Goal: Task Accomplishment & Management: Manage account settings

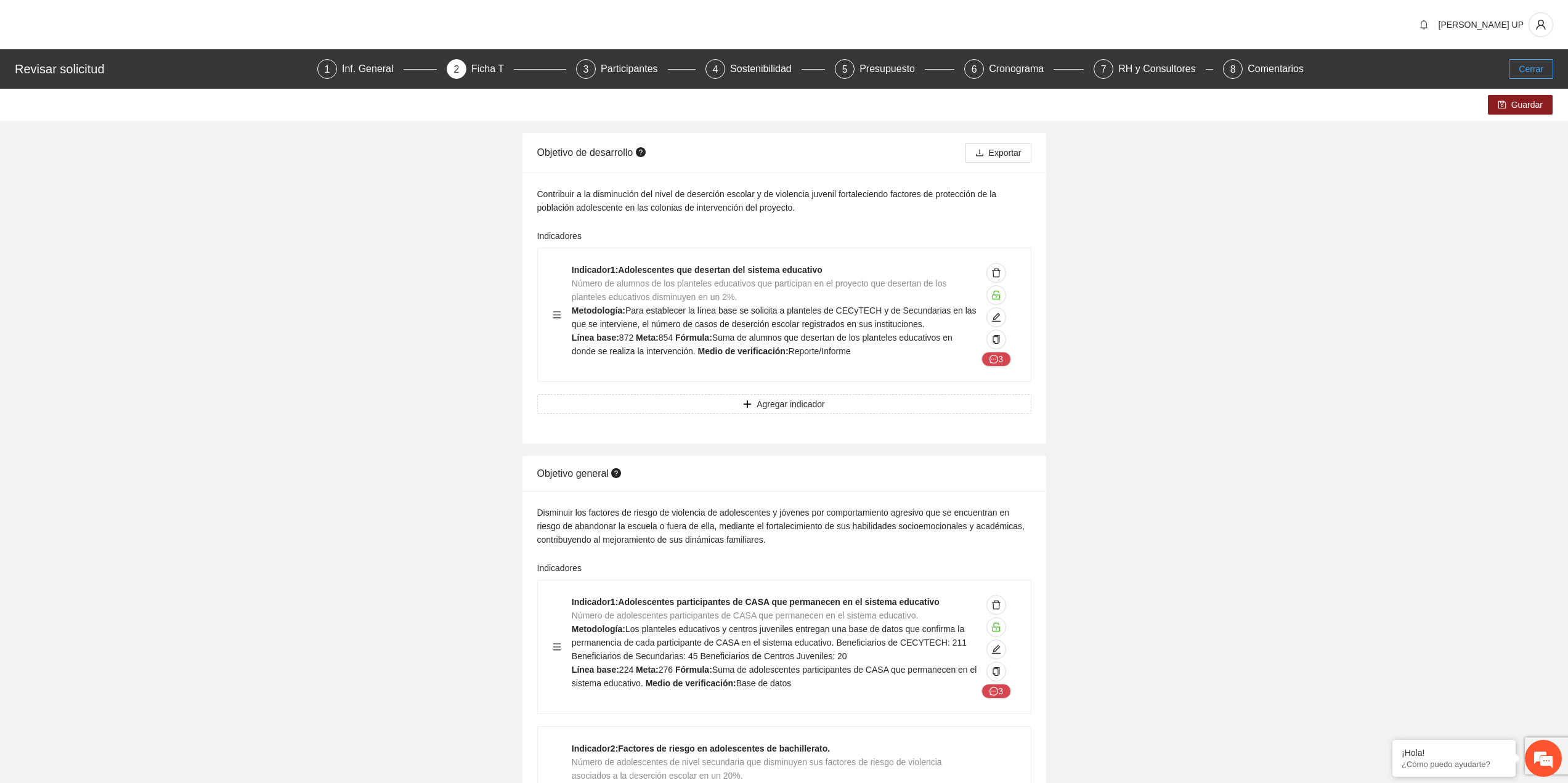
click at [1540, 67] on span "Cerrar" at bounding box center [1531, 69] width 25 height 13
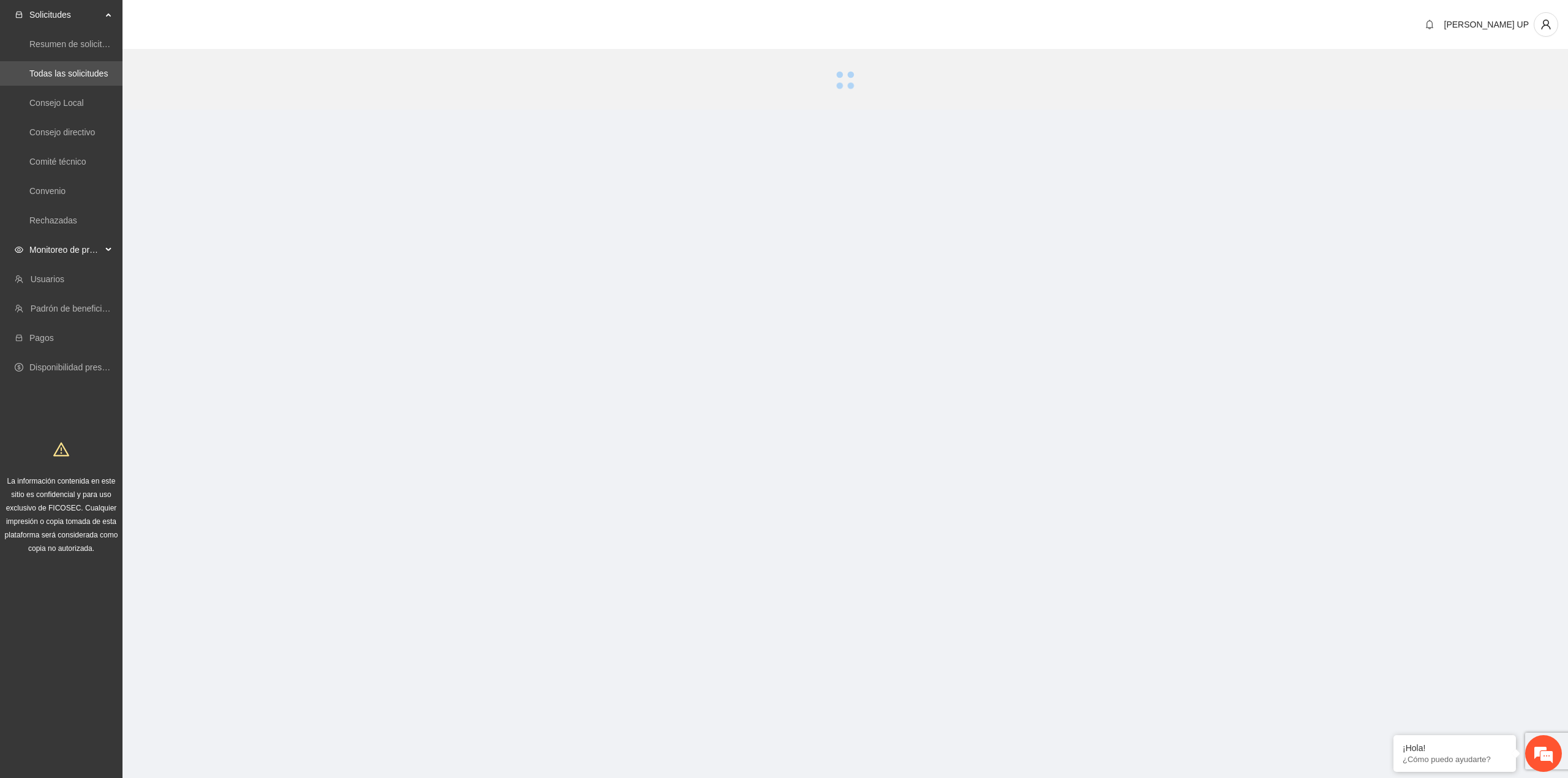
click at [56, 254] on span "Monitoreo de proyectos" at bounding box center [65, 249] width 72 height 24
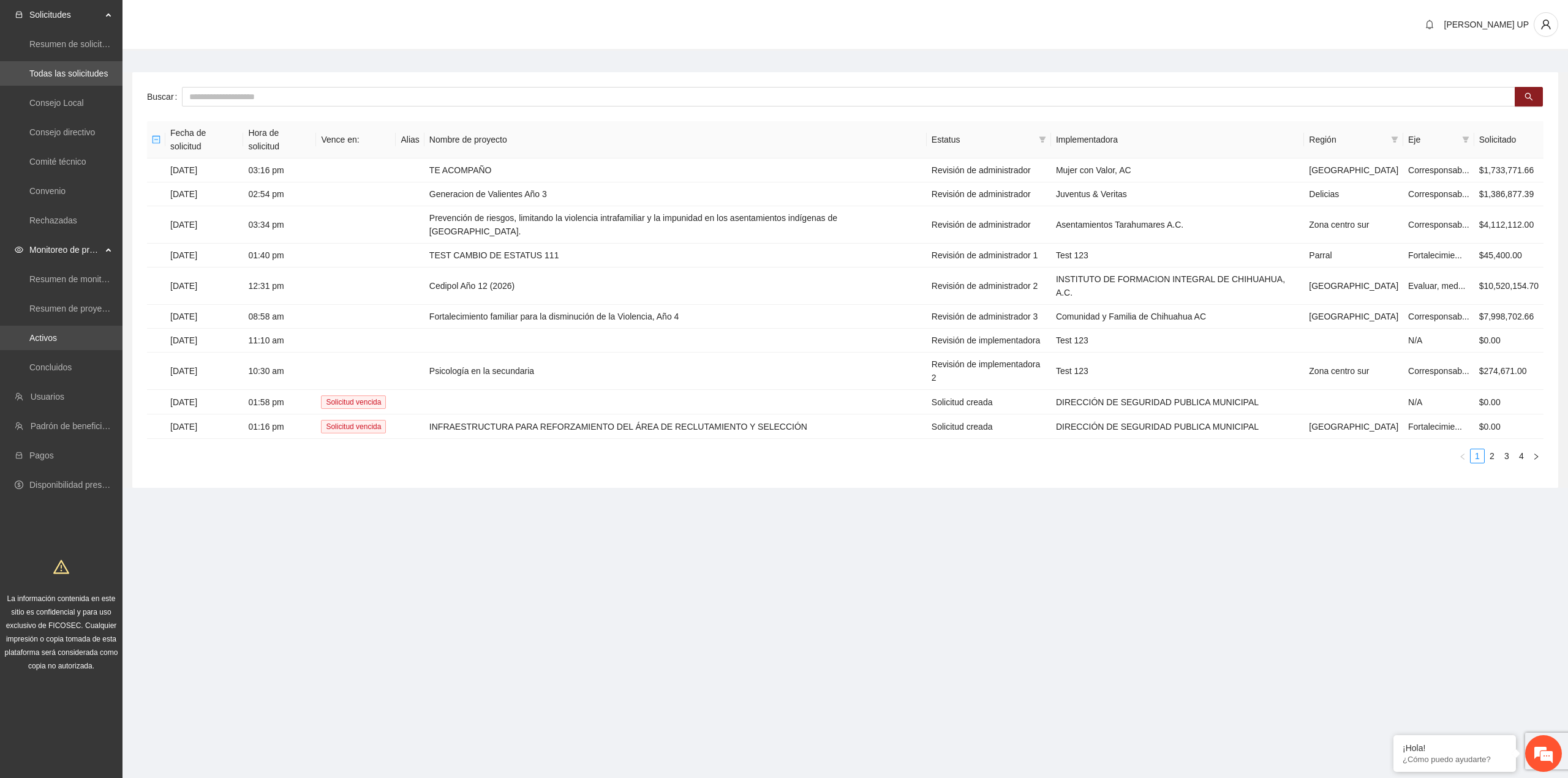
click at [55, 341] on link "Activos" at bounding box center [42, 338] width 27 height 9
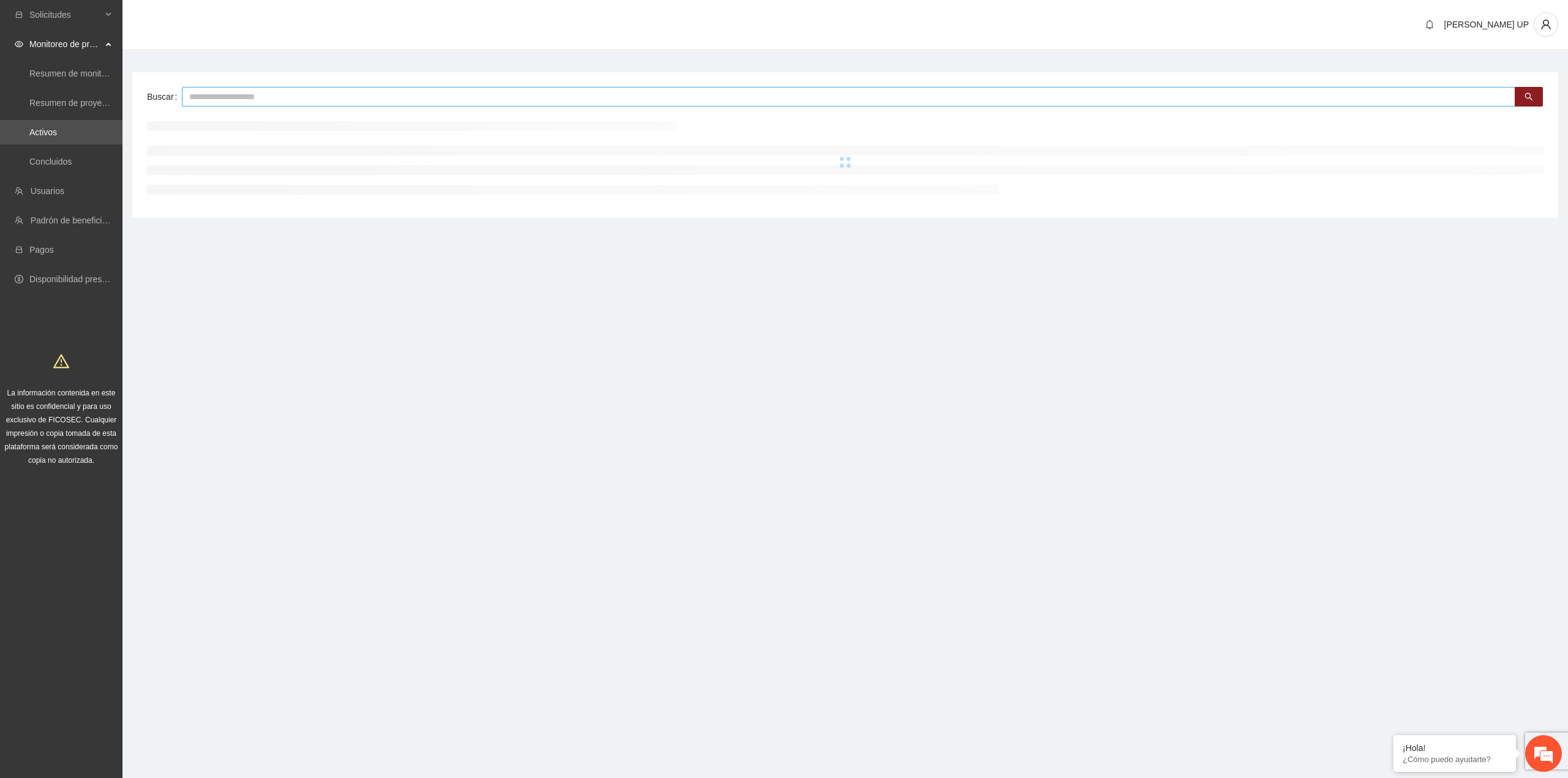
click at [248, 100] on input "text" at bounding box center [848, 96] width 1334 height 20
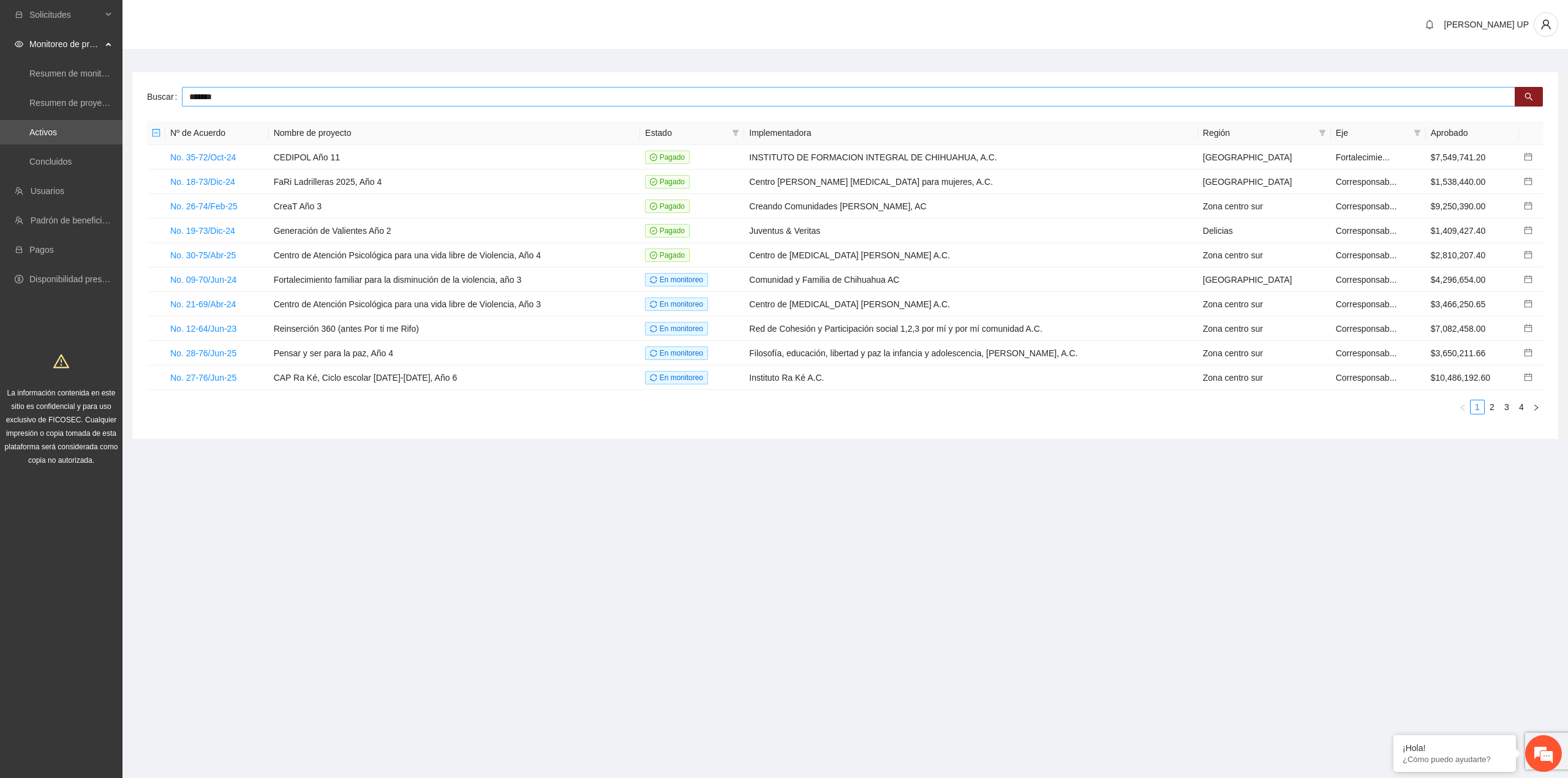
type input "*******"
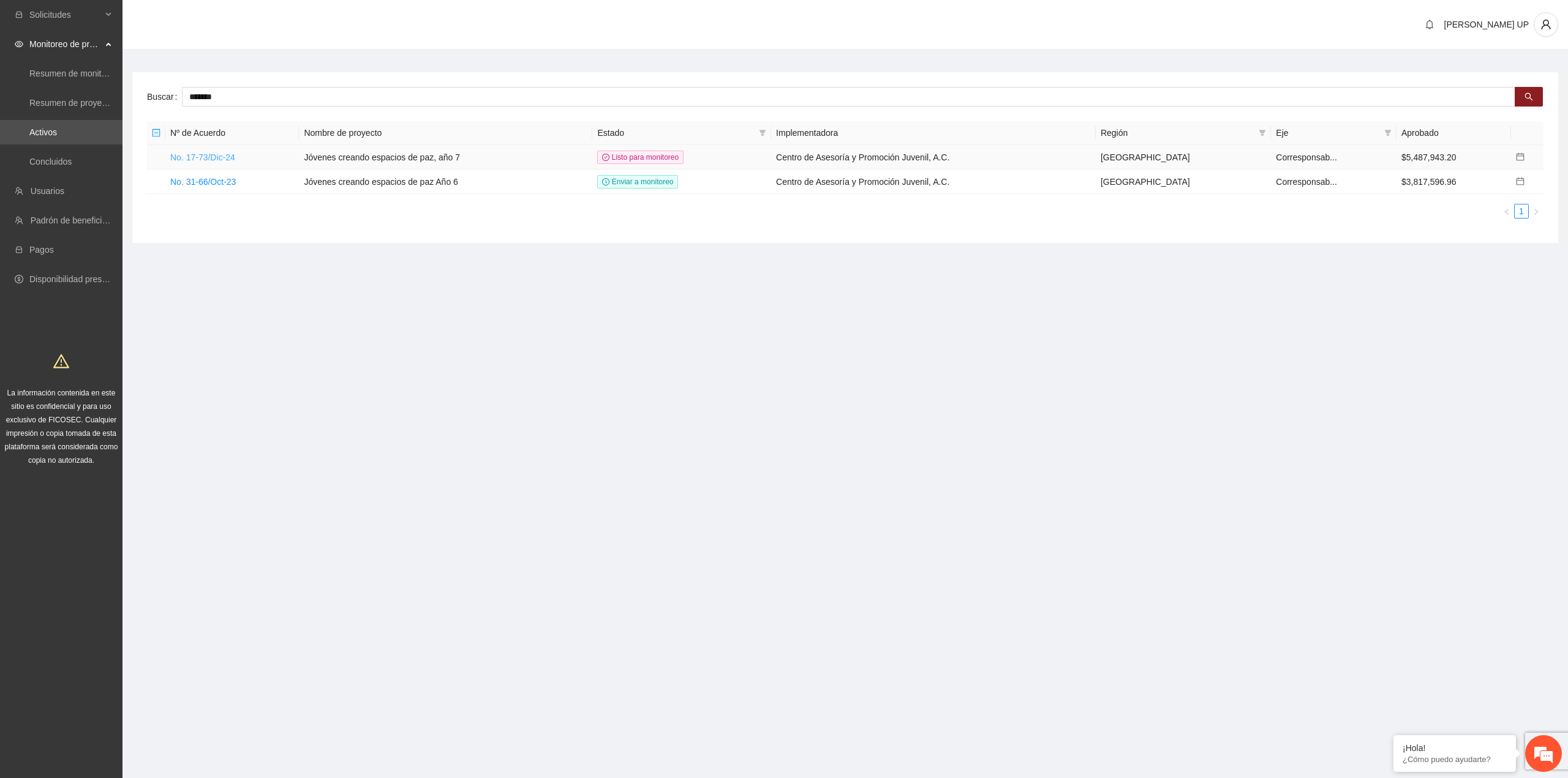
click at [213, 157] on link "No. 17-73/Dic-24" at bounding box center [202, 157] width 65 height 9
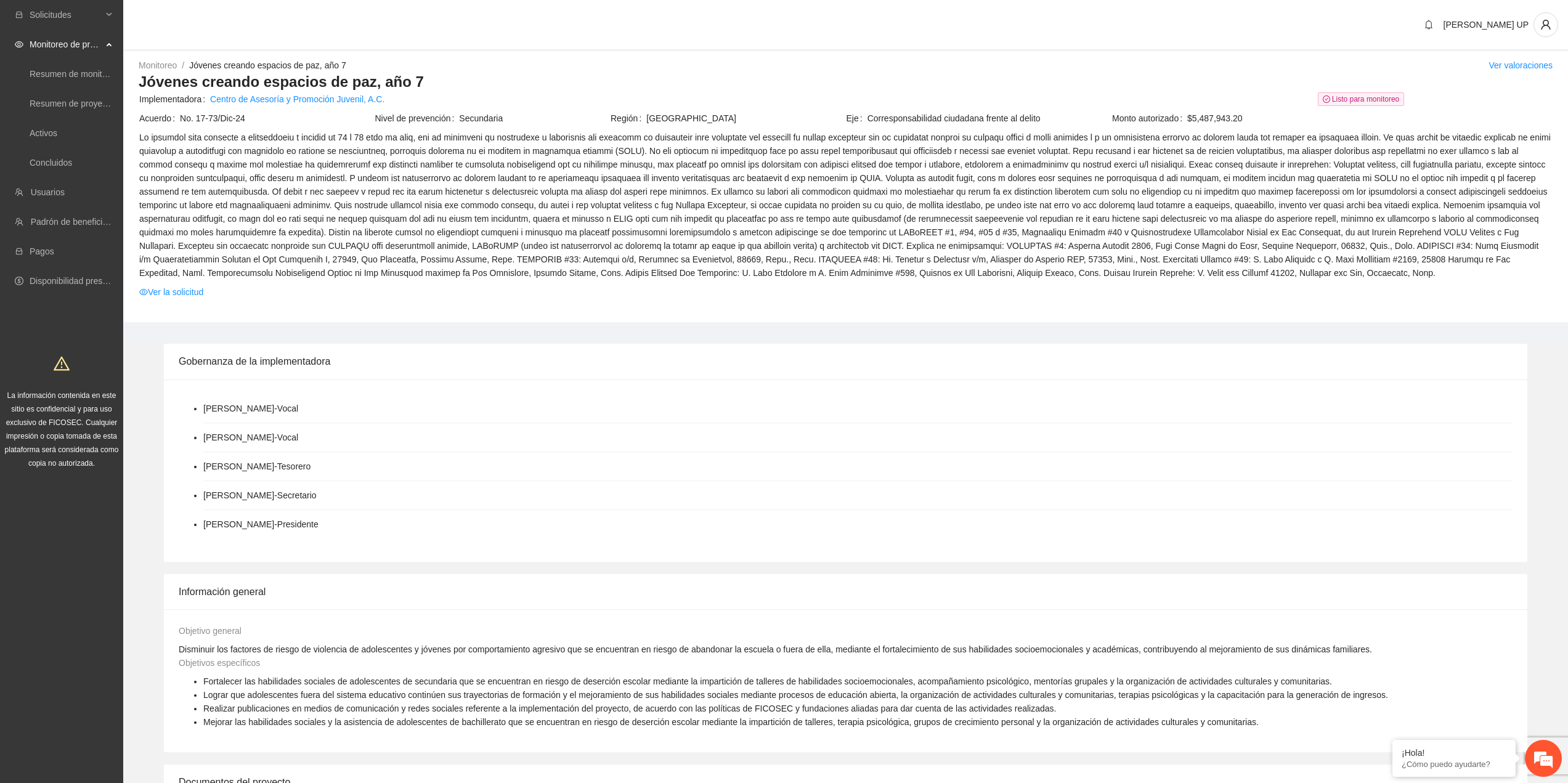
click at [1346, 391] on div "[PERSON_NAME] - Vocal [PERSON_NAME] - Vocal [PERSON_NAME] - Tesorero [PERSON_NA…" at bounding box center [846, 471] width 1363 height 183
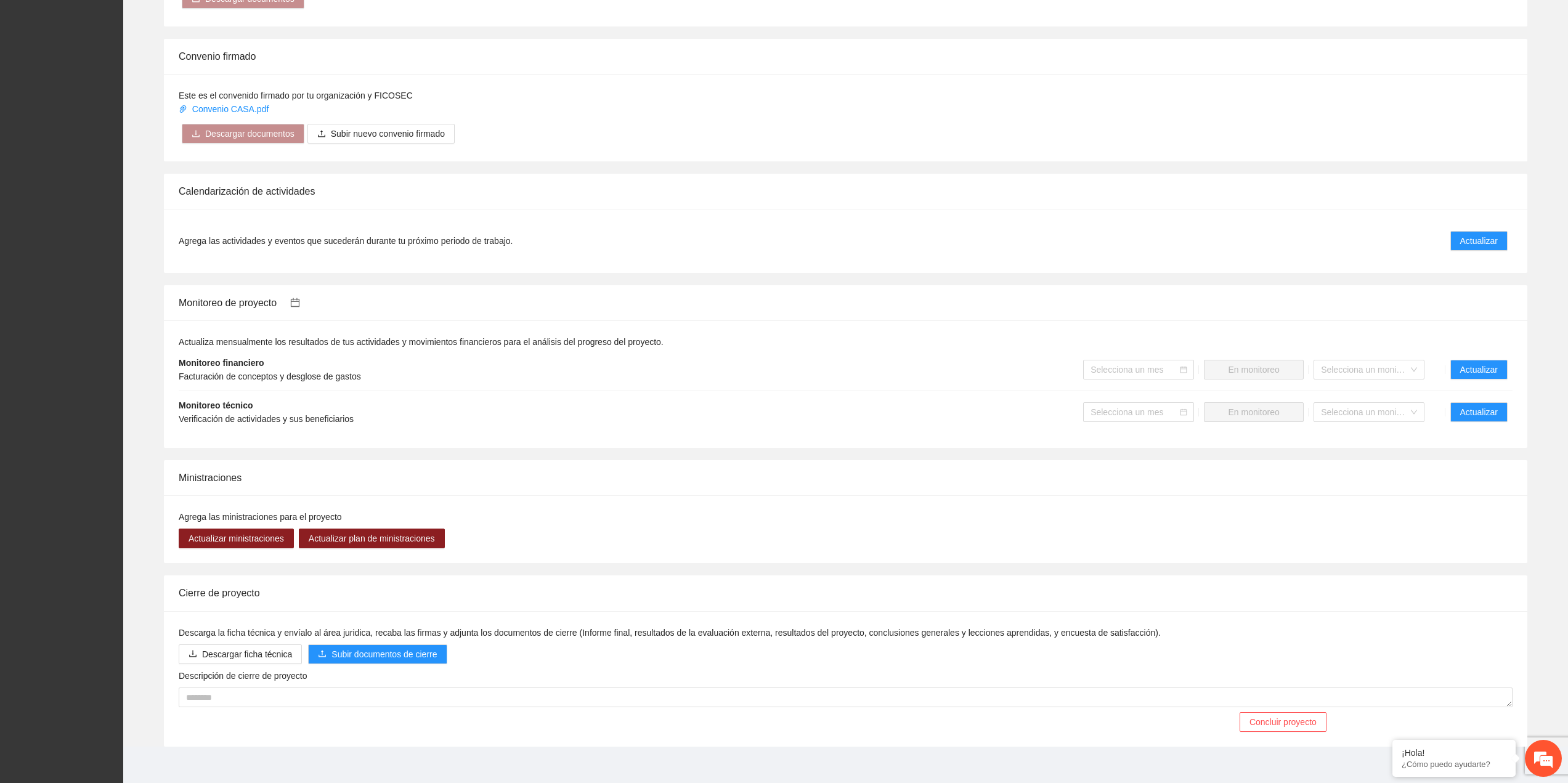
scroll to position [839, 0]
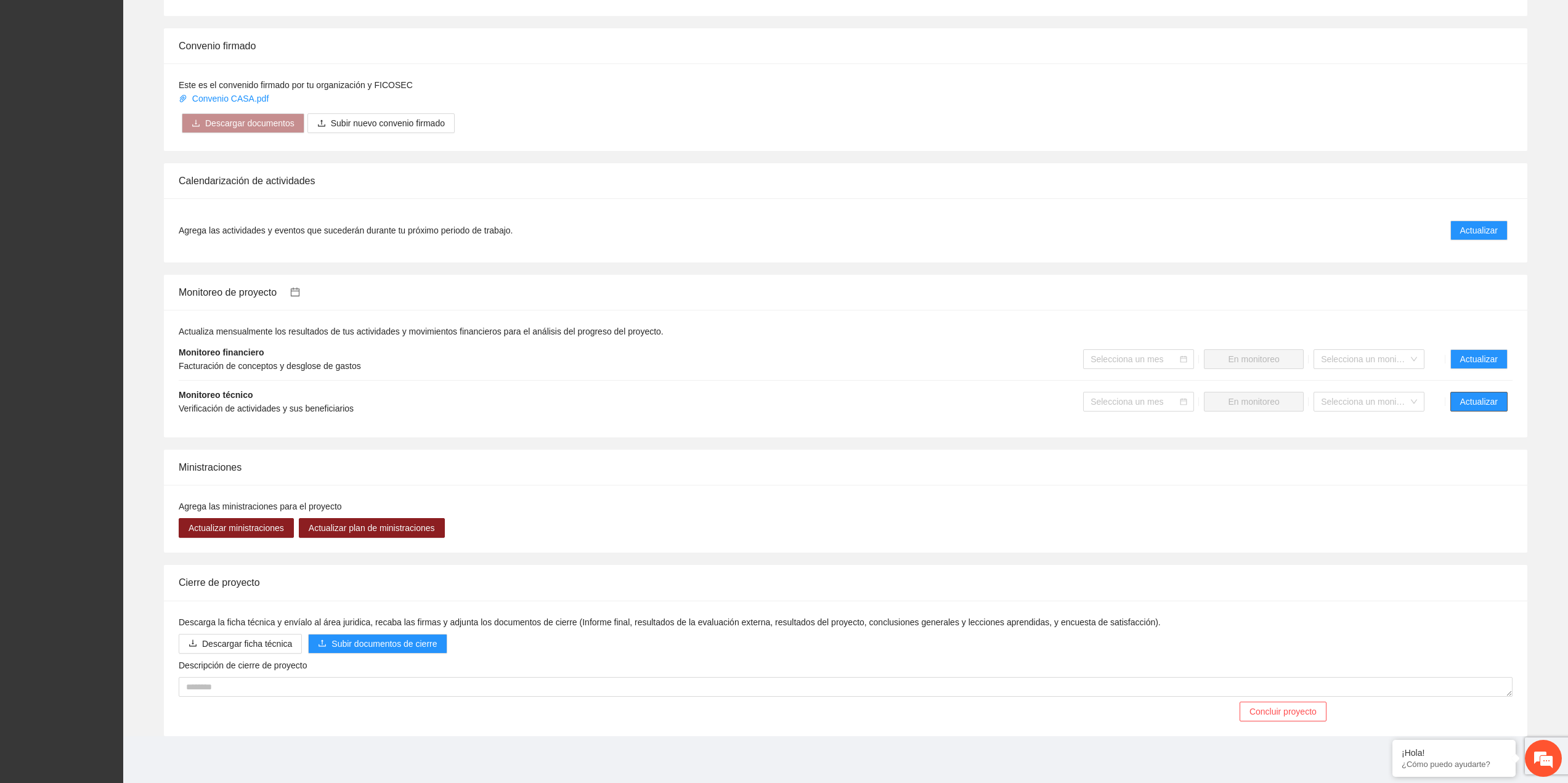
click at [1472, 405] on span "Actualizar" at bounding box center [1479, 401] width 38 height 13
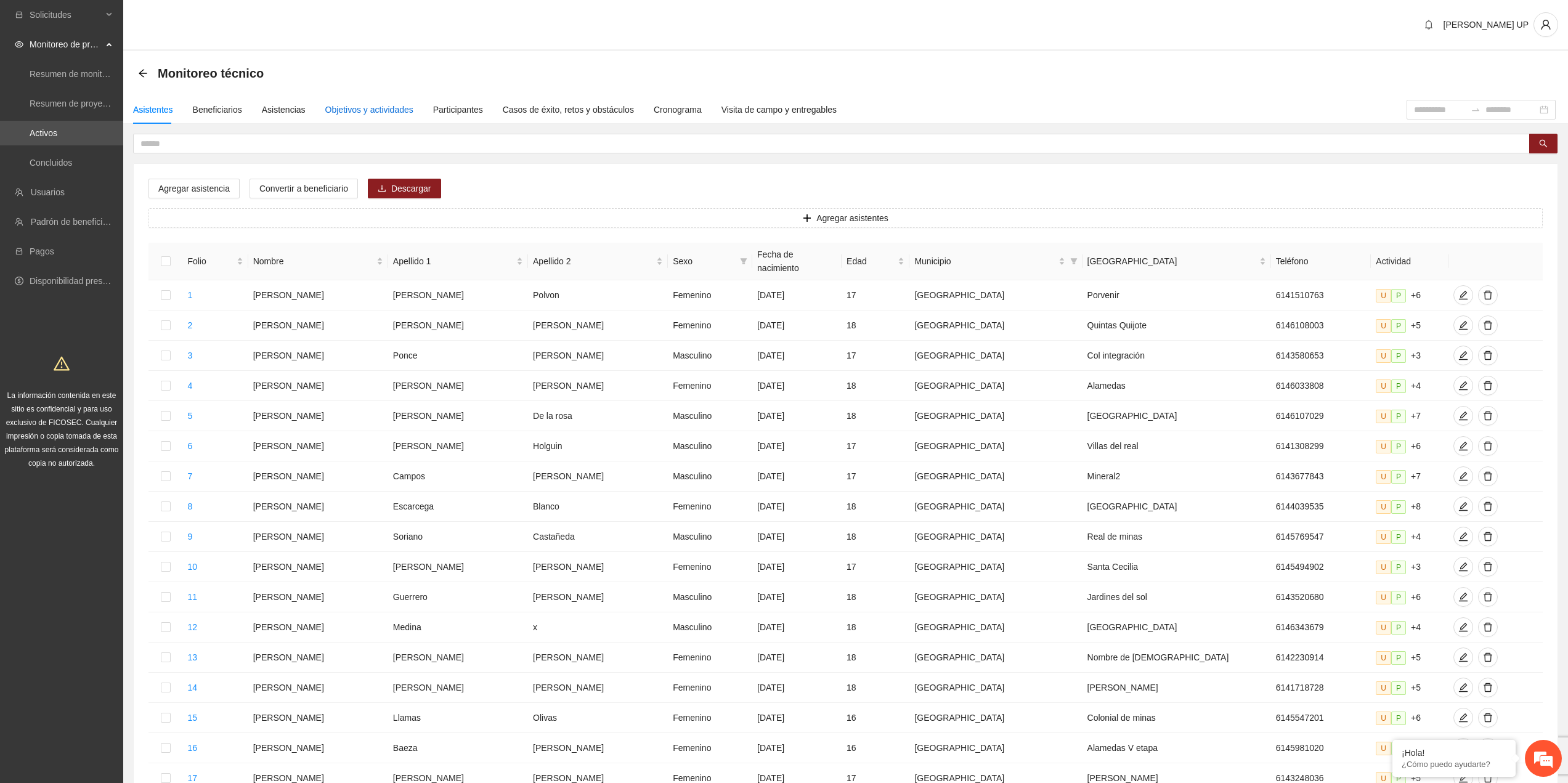
click at [393, 115] on div "Objetivos y actividades" at bounding box center [369, 110] width 88 height 13
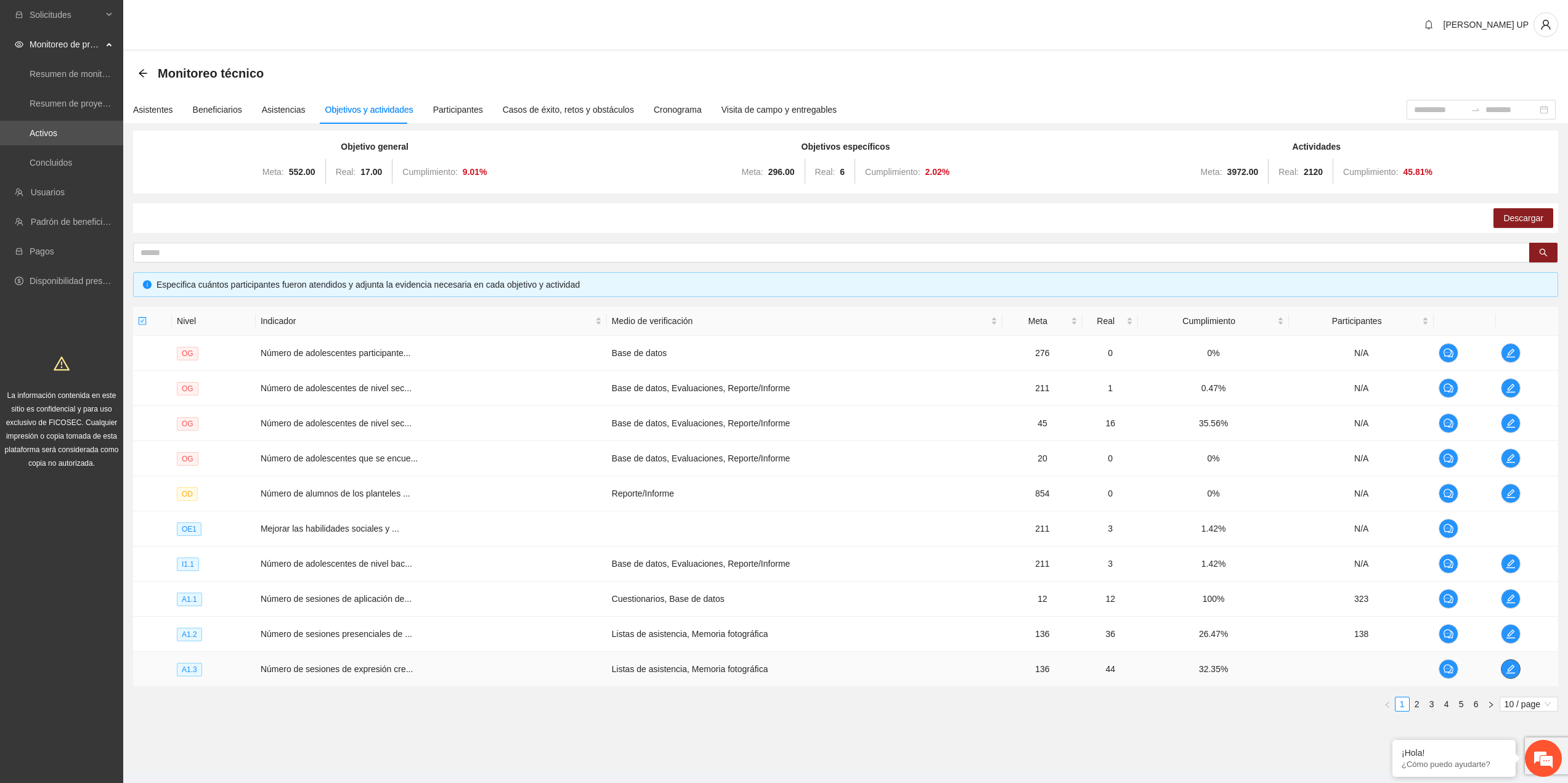
click at [1511, 667] on icon "edit" at bounding box center [1510, 668] width 9 height 9
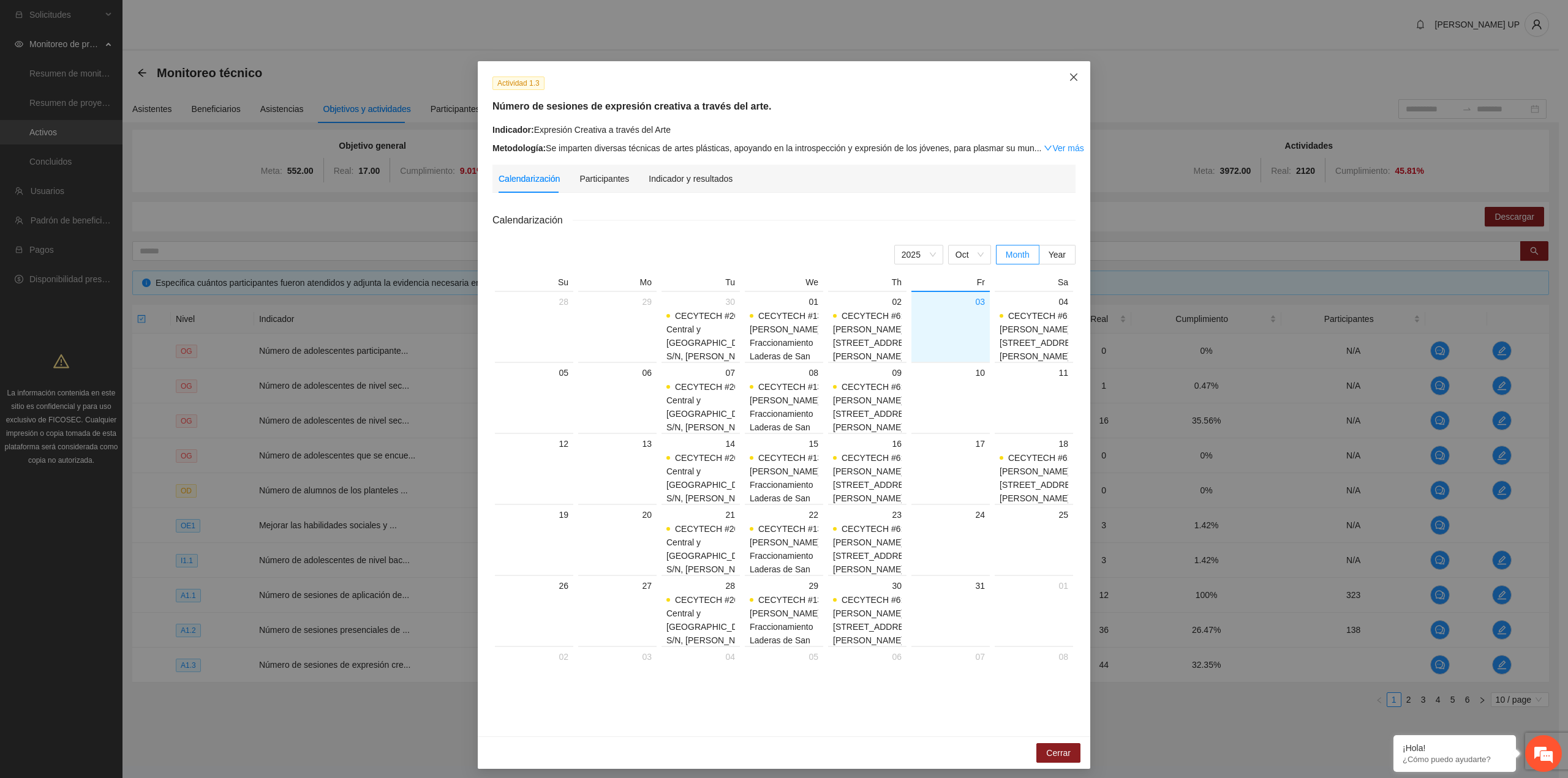
click at [1060, 71] on span "Close" at bounding box center [1073, 77] width 33 height 33
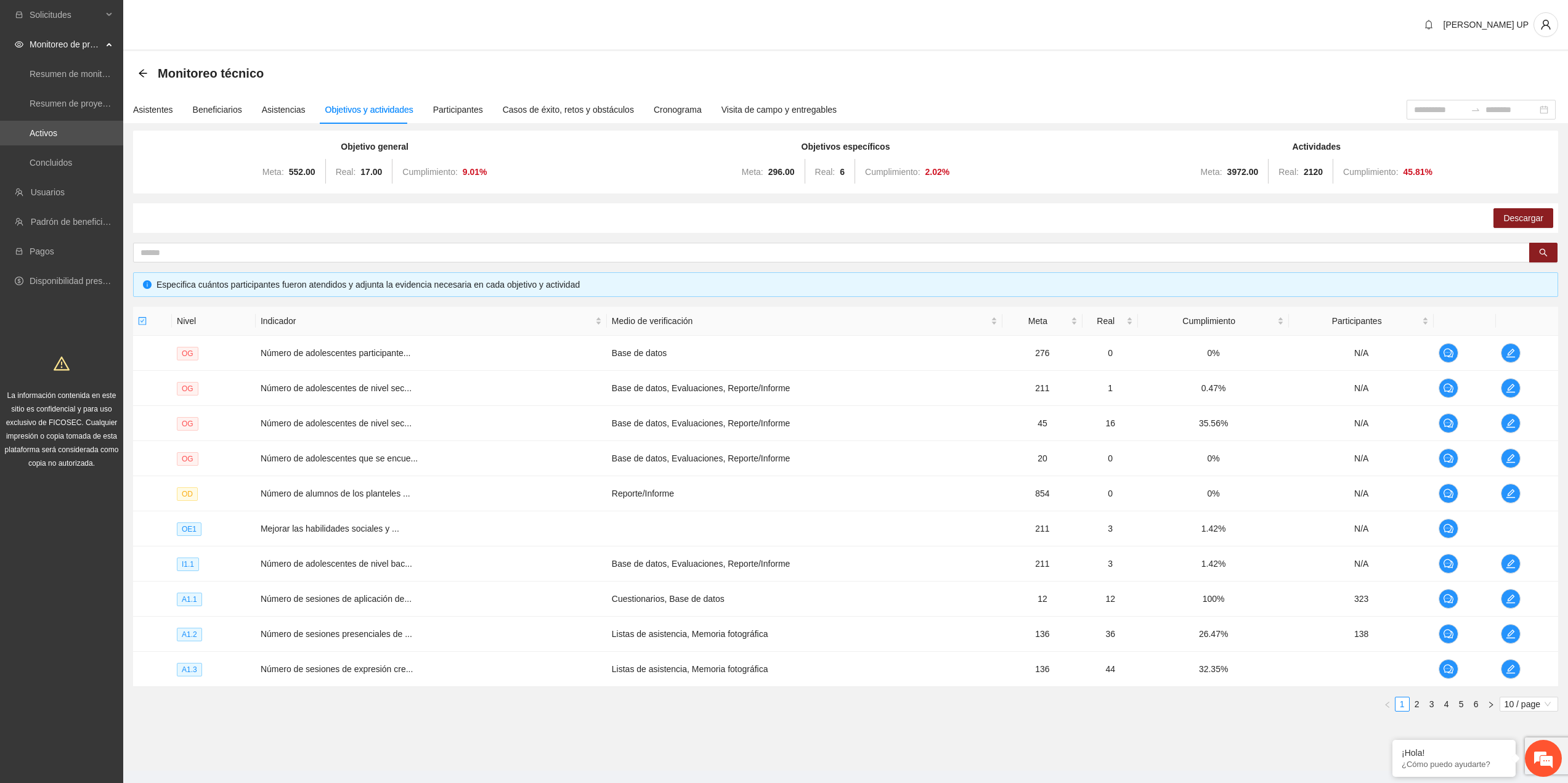
click at [1508, 696] on div "Nivel Indicador Medio de verificación Meta Real Cumplimiento Participantes OG N…" at bounding box center [846, 509] width 1425 height 405
click at [1515, 710] on span "10 / page" at bounding box center [1528, 704] width 48 height 13
click at [1524, 779] on div "100 / page" at bounding box center [1529, 785] width 45 height 13
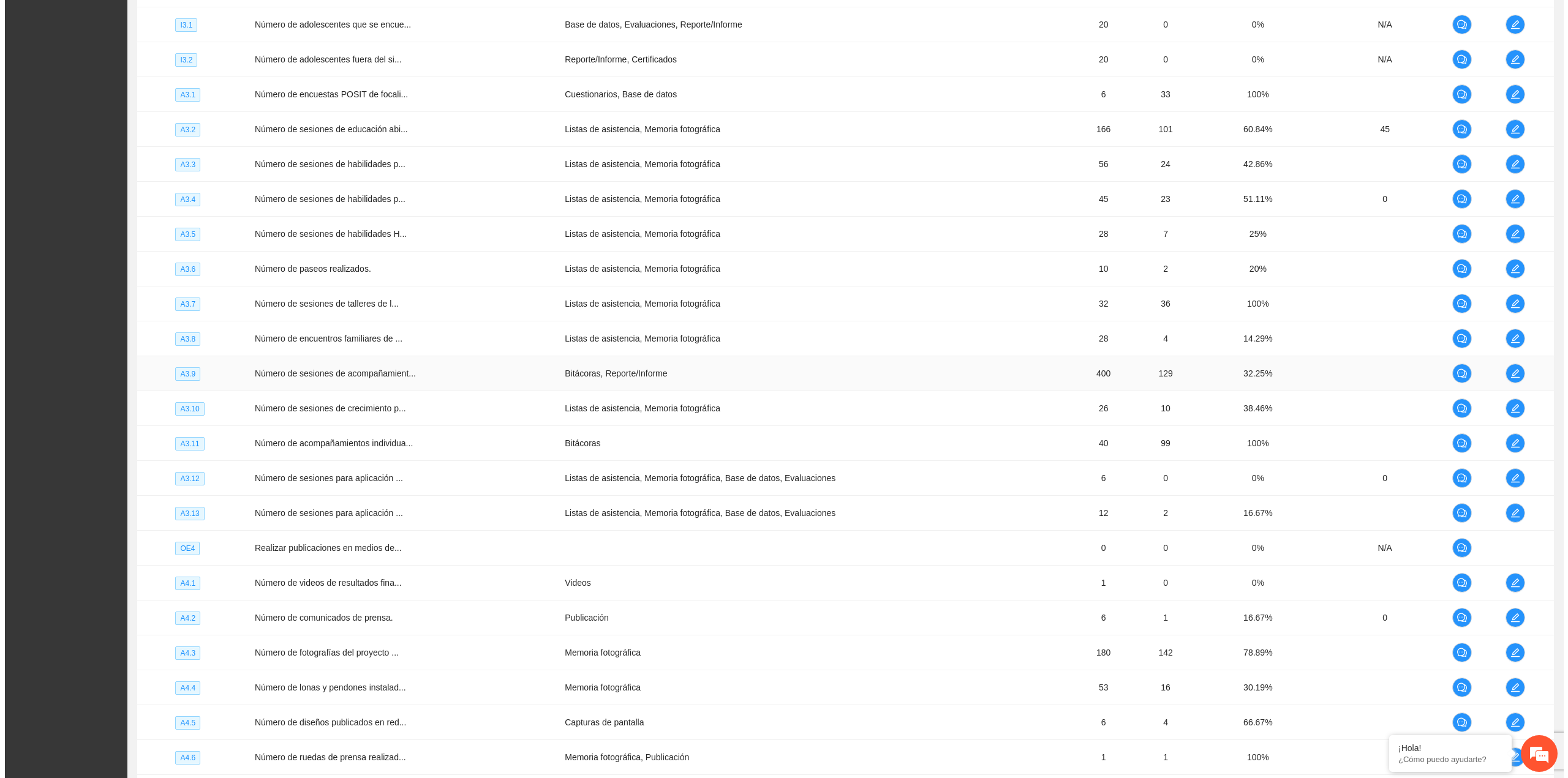
scroll to position [1592, 0]
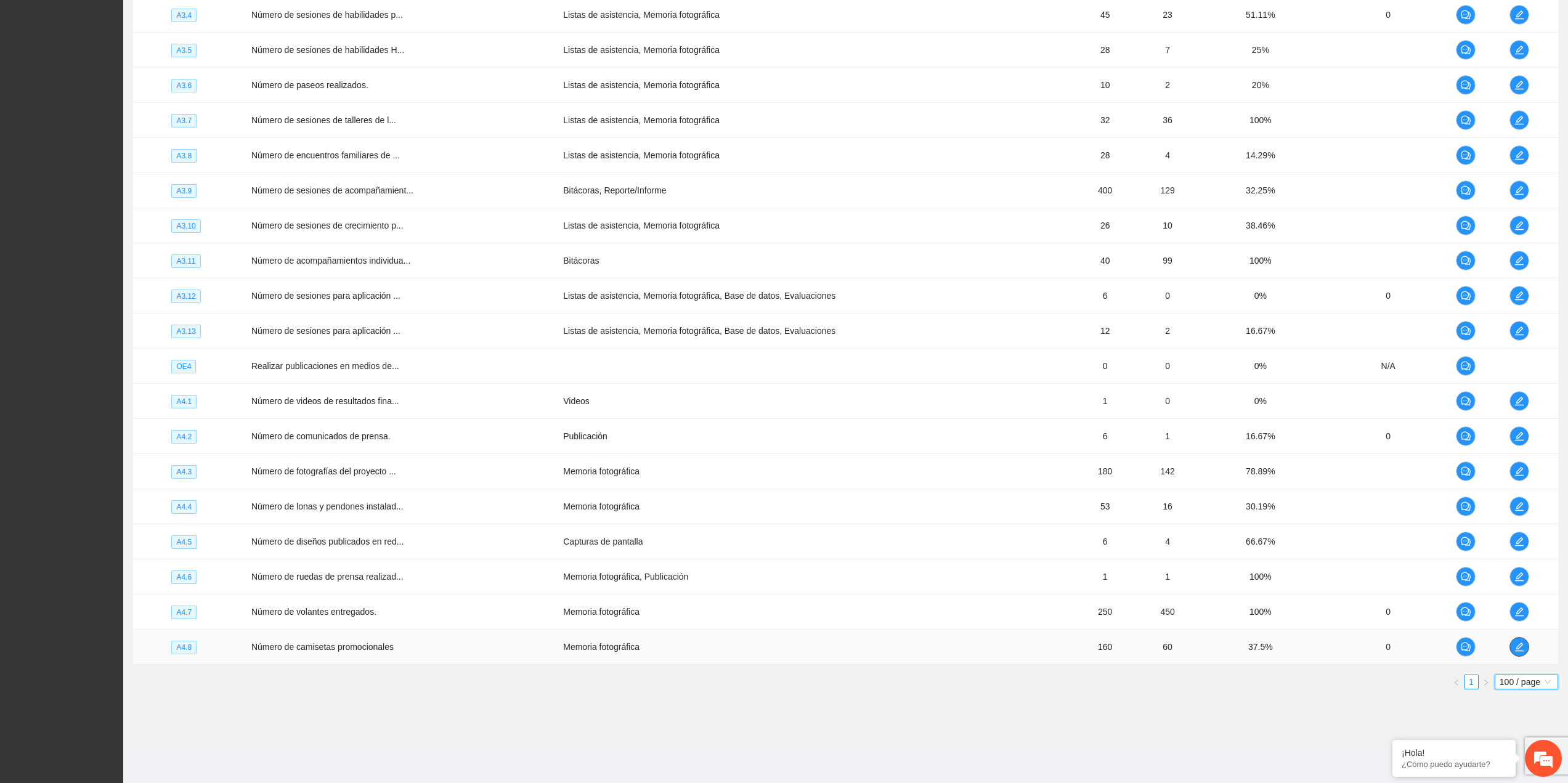
click at [1523, 650] on icon "edit" at bounding box center [1519, 647] width 9 height 9
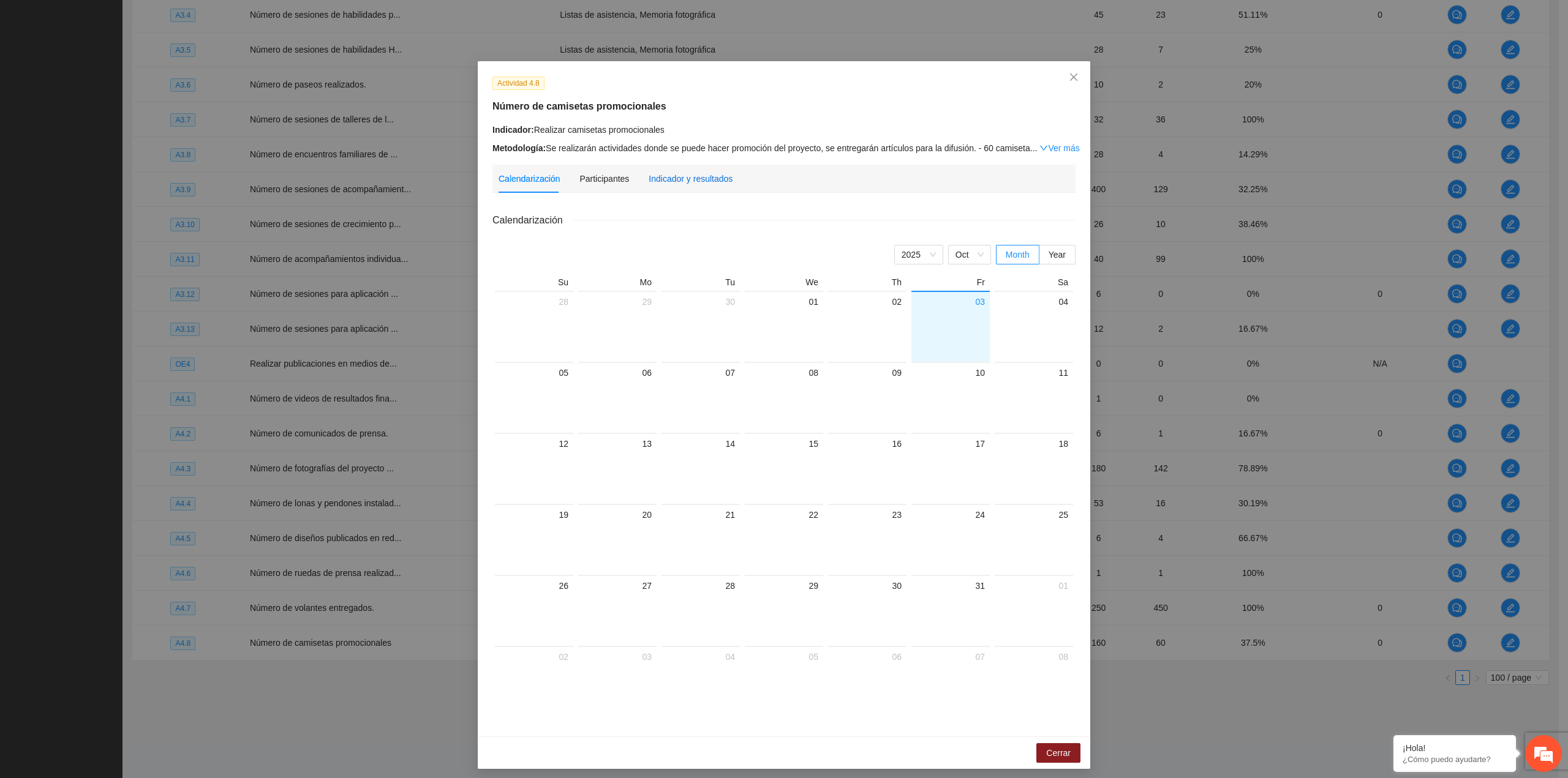
click at [677, 182] on div "Indicador y resultados" at bounding box center [690, 179] width 84 height 13
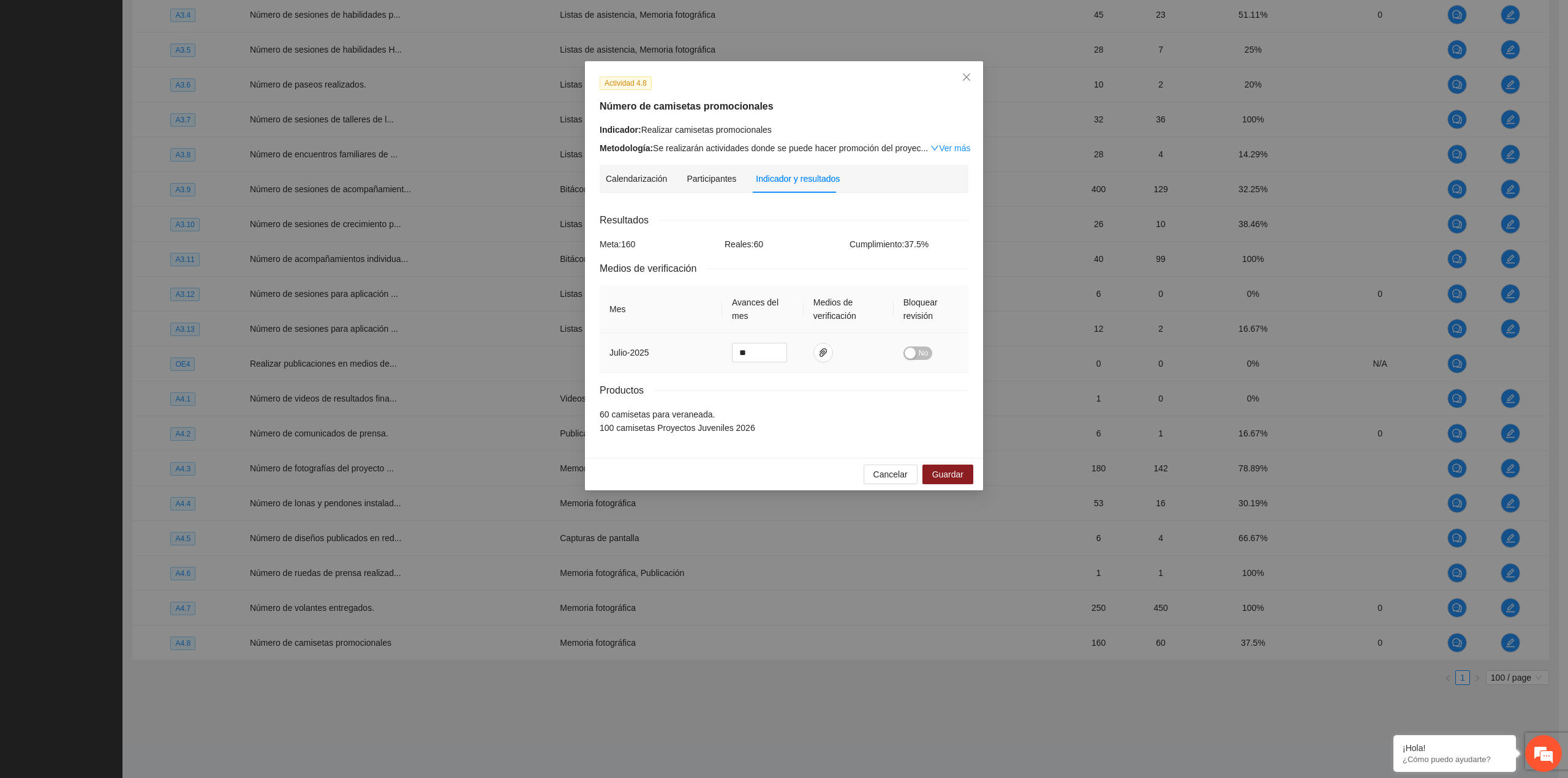
click at [818, 342] on td at bounding box center [849, 353] width 90 height 40
click at [823, 350] on icon "paper-clip" at bounding box center [823, 353] width 9 height 9
click at [824, 349] on icon "paper-clip" at bounding box center [823, 353] width 9 height 9
click at [889, 468] on span "Cancelar" at bounding box center [890, 474] width 34 height 13
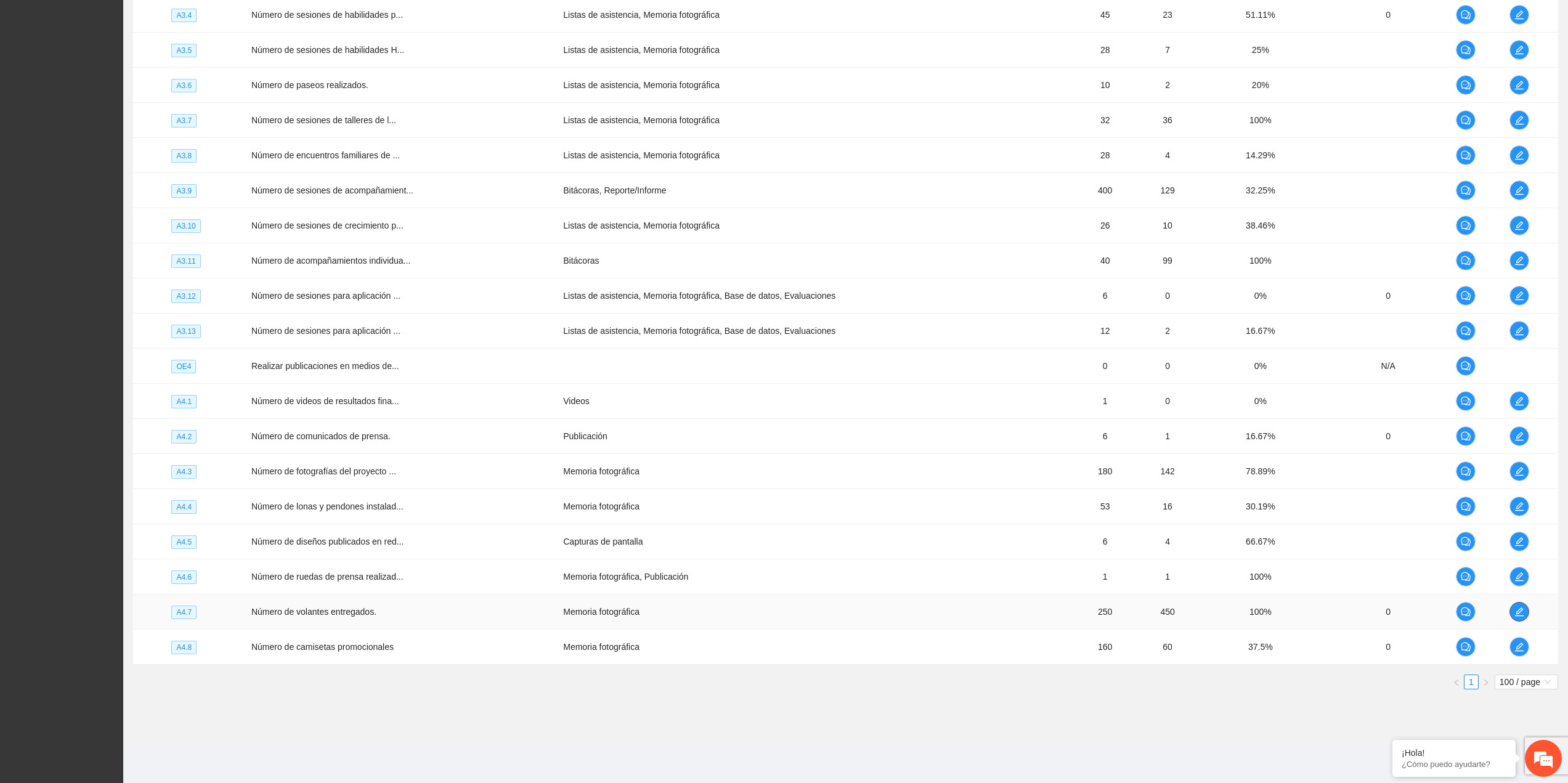
click at [1518, 614] on icon "edit" at bounding box center [1519, 612] width 9 height 9
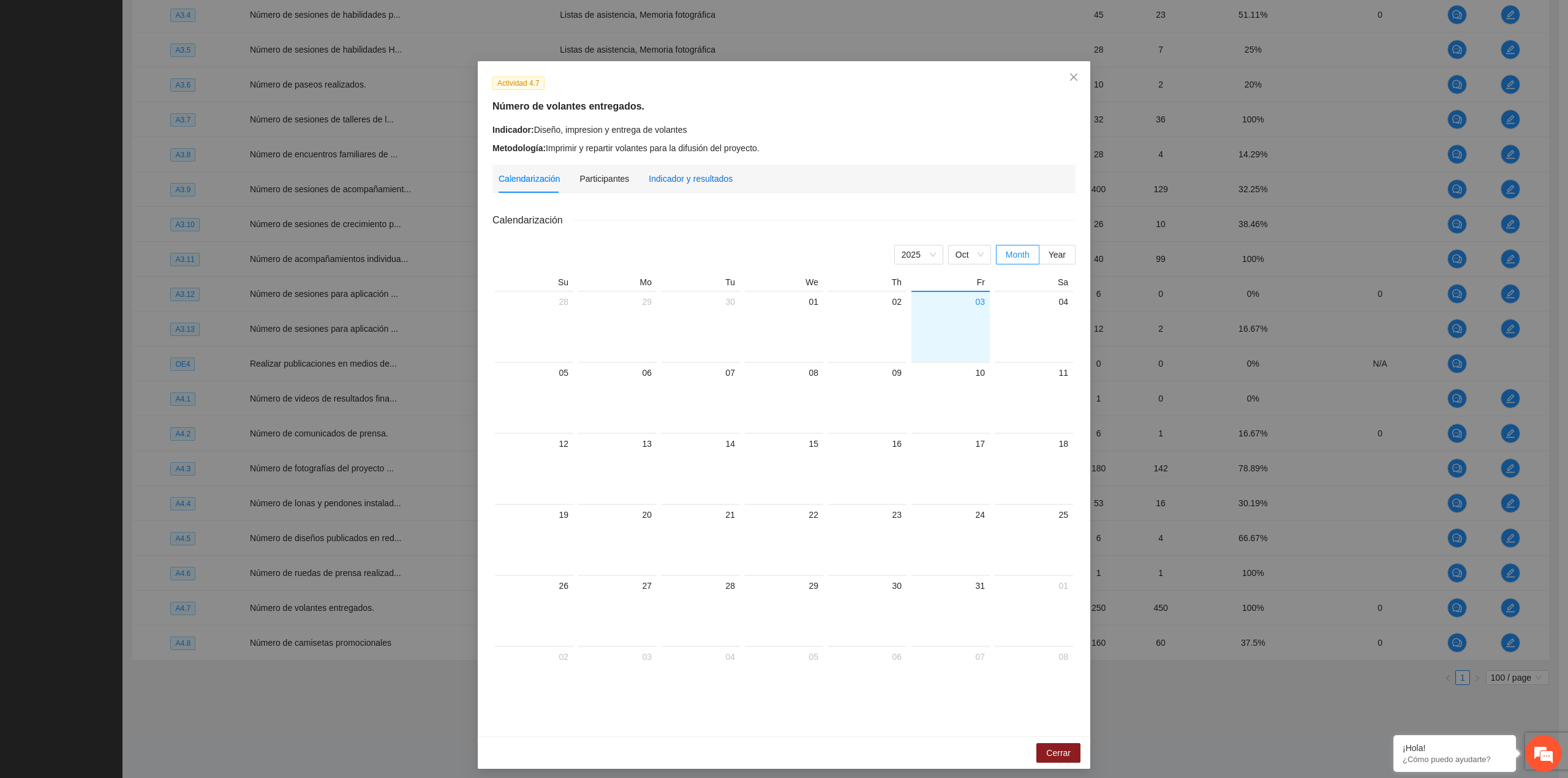
click at [694, 180] on div "Indicador y resultados" at bounding box center [690, 179] width 84 height 13
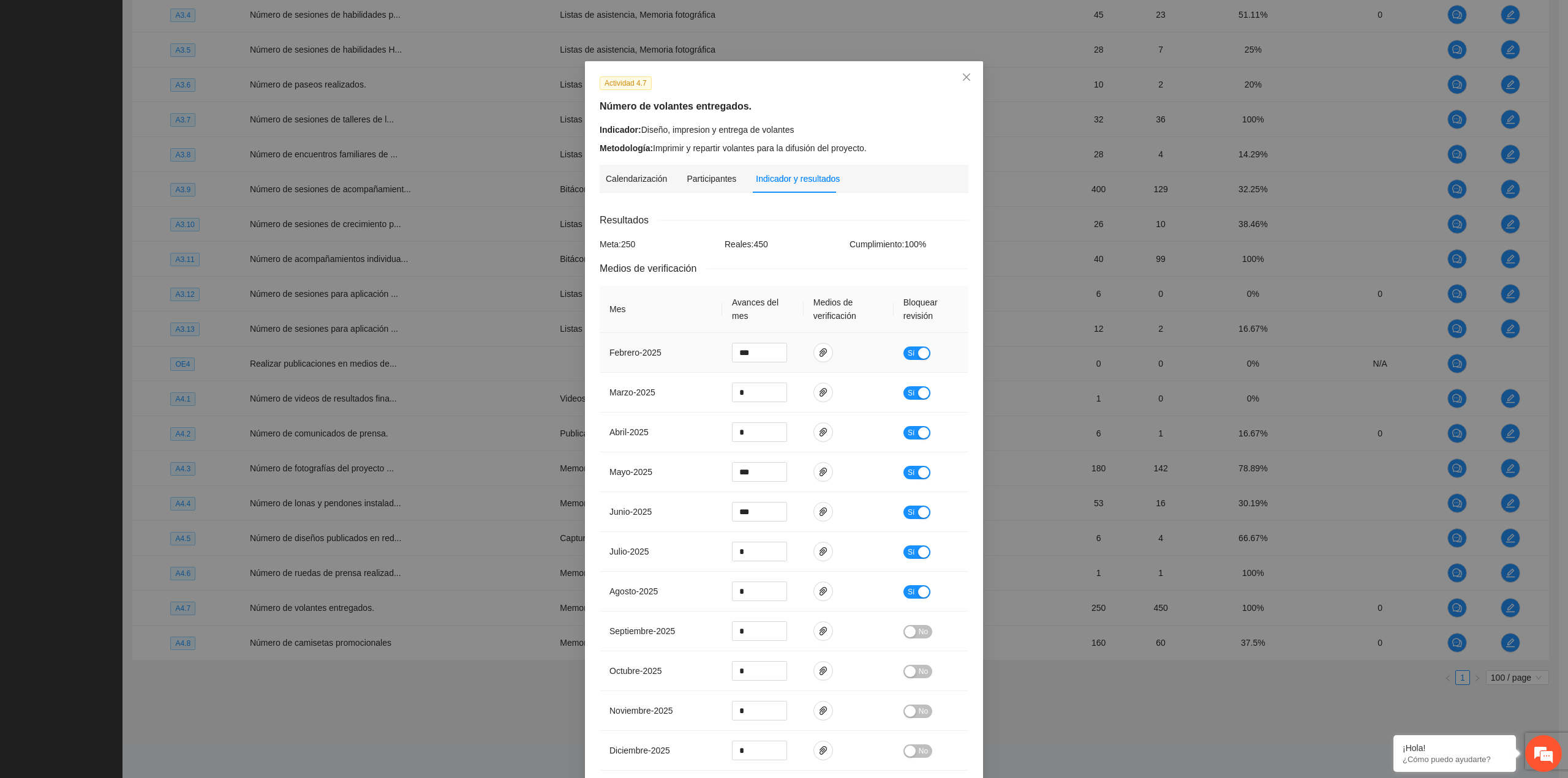
scroll to position [151, 0]
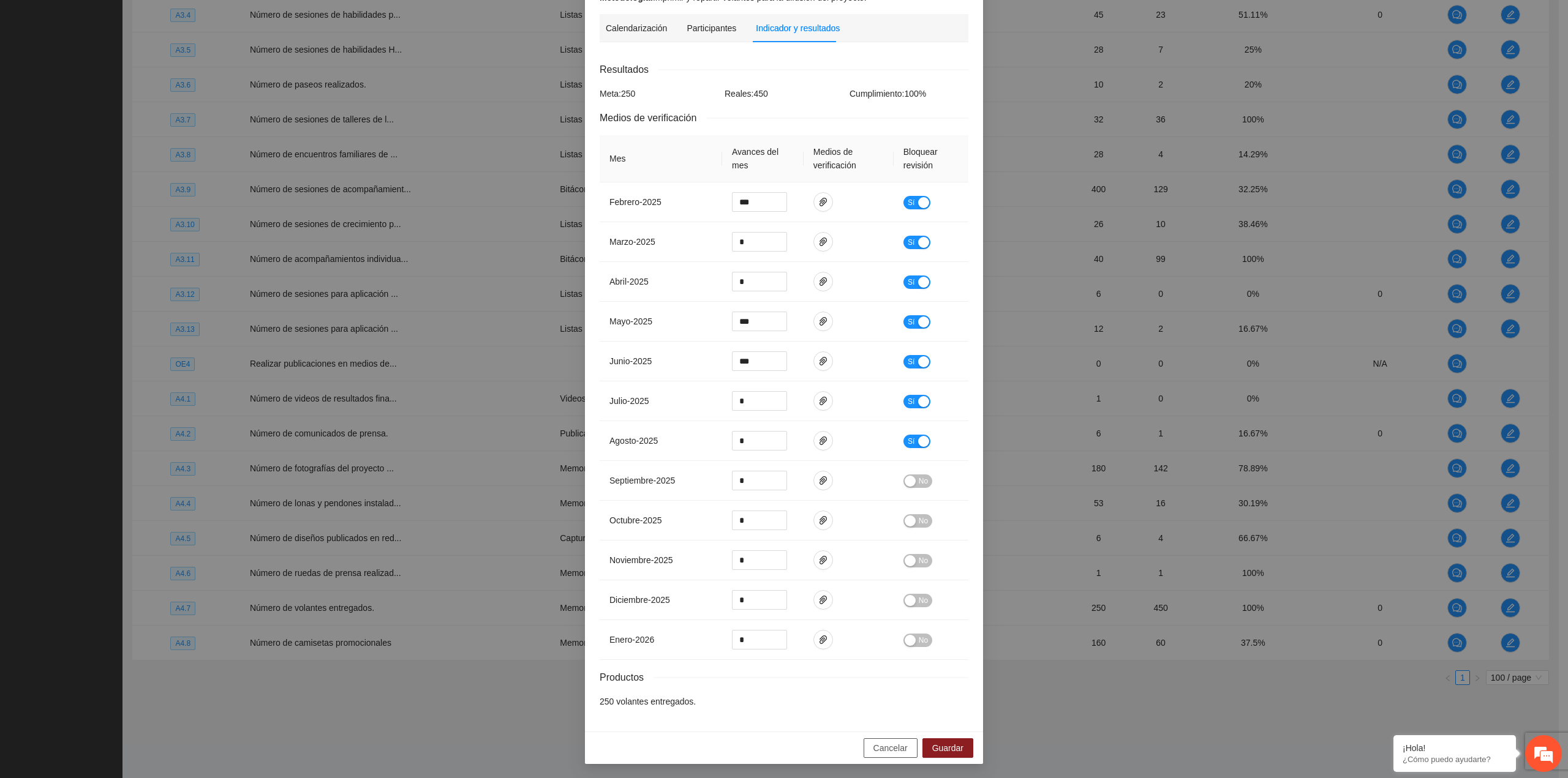
click at [875, 751] on span "Cancelar" at bounding box center [890, 748] width 34 height 13
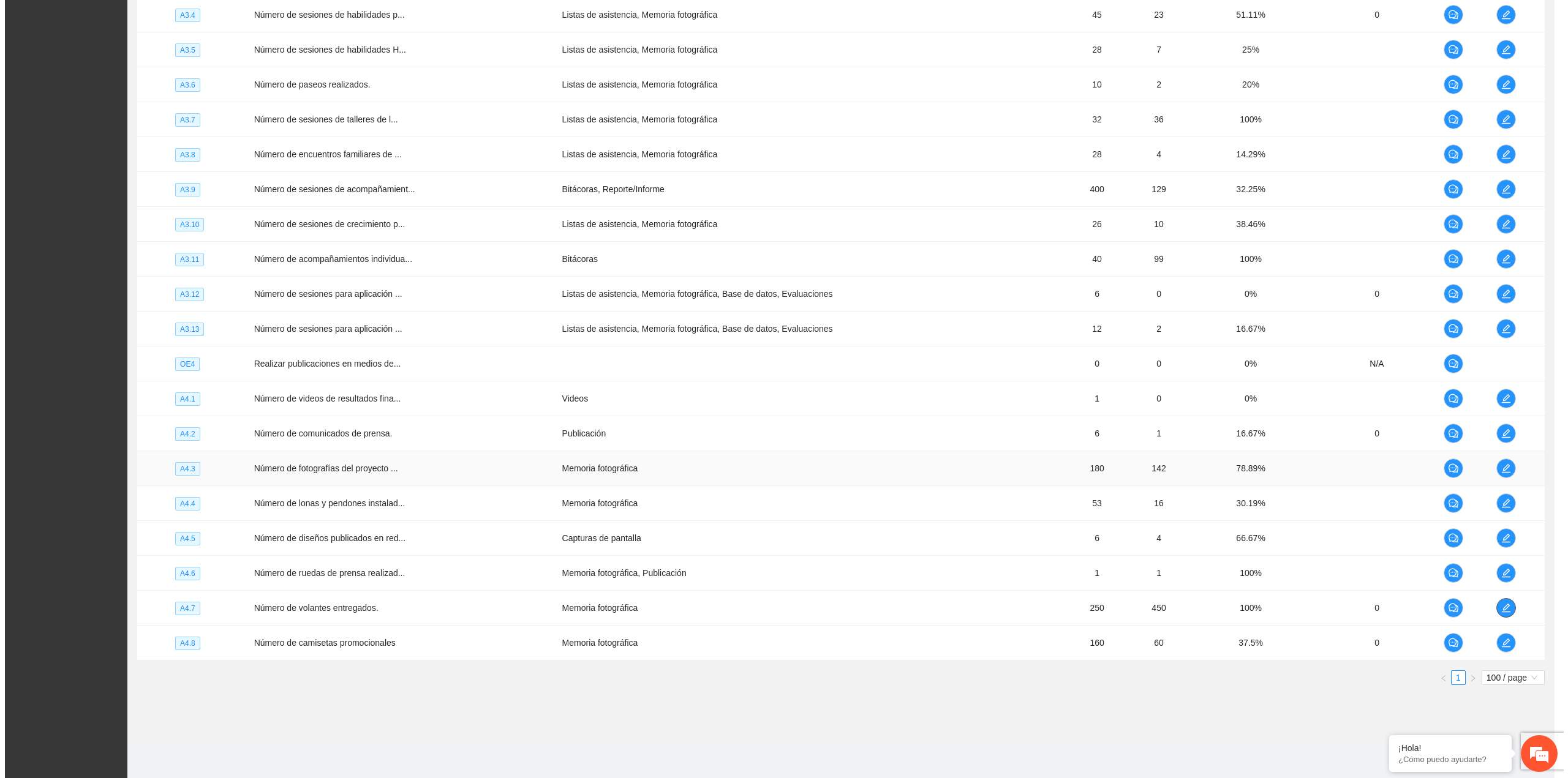
scroll to position [0, 0]
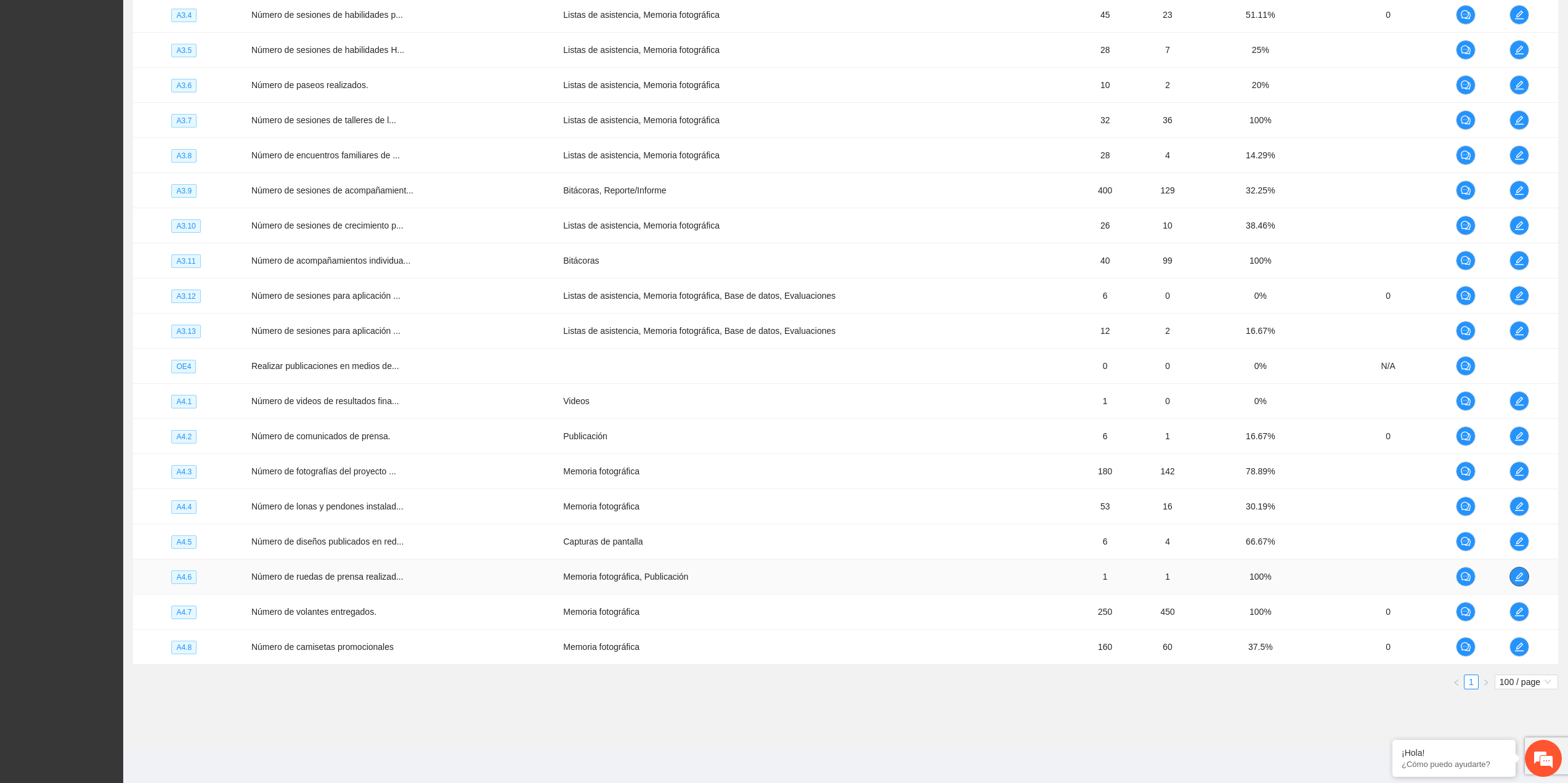
click at [1520, 574] on icon "edit" at bounding box center [1519, 576] width 9 height 9
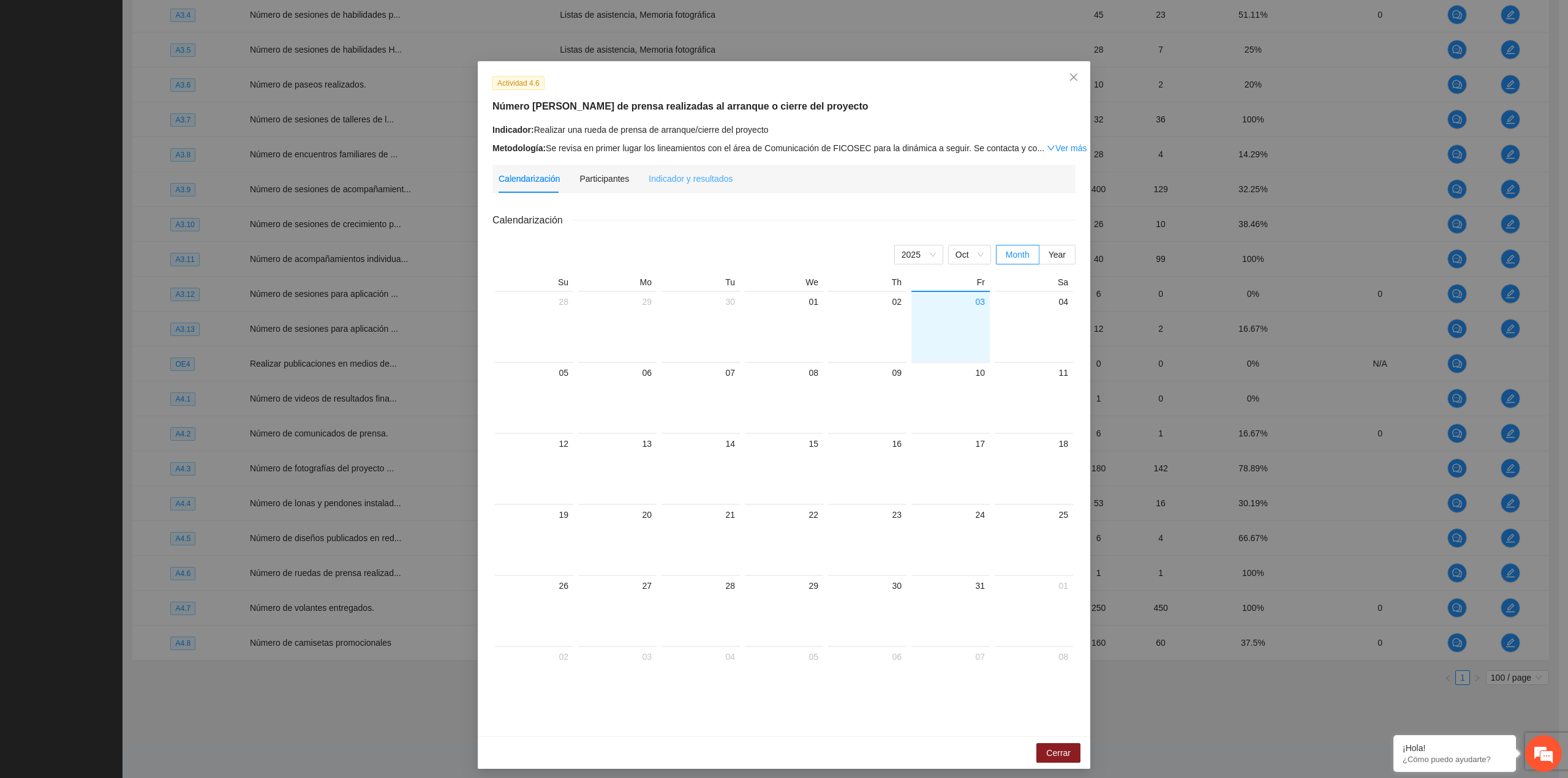
click at [676, 171] on div "Indicador y resultados" at bounding box center [690, 179] width 84 height 28
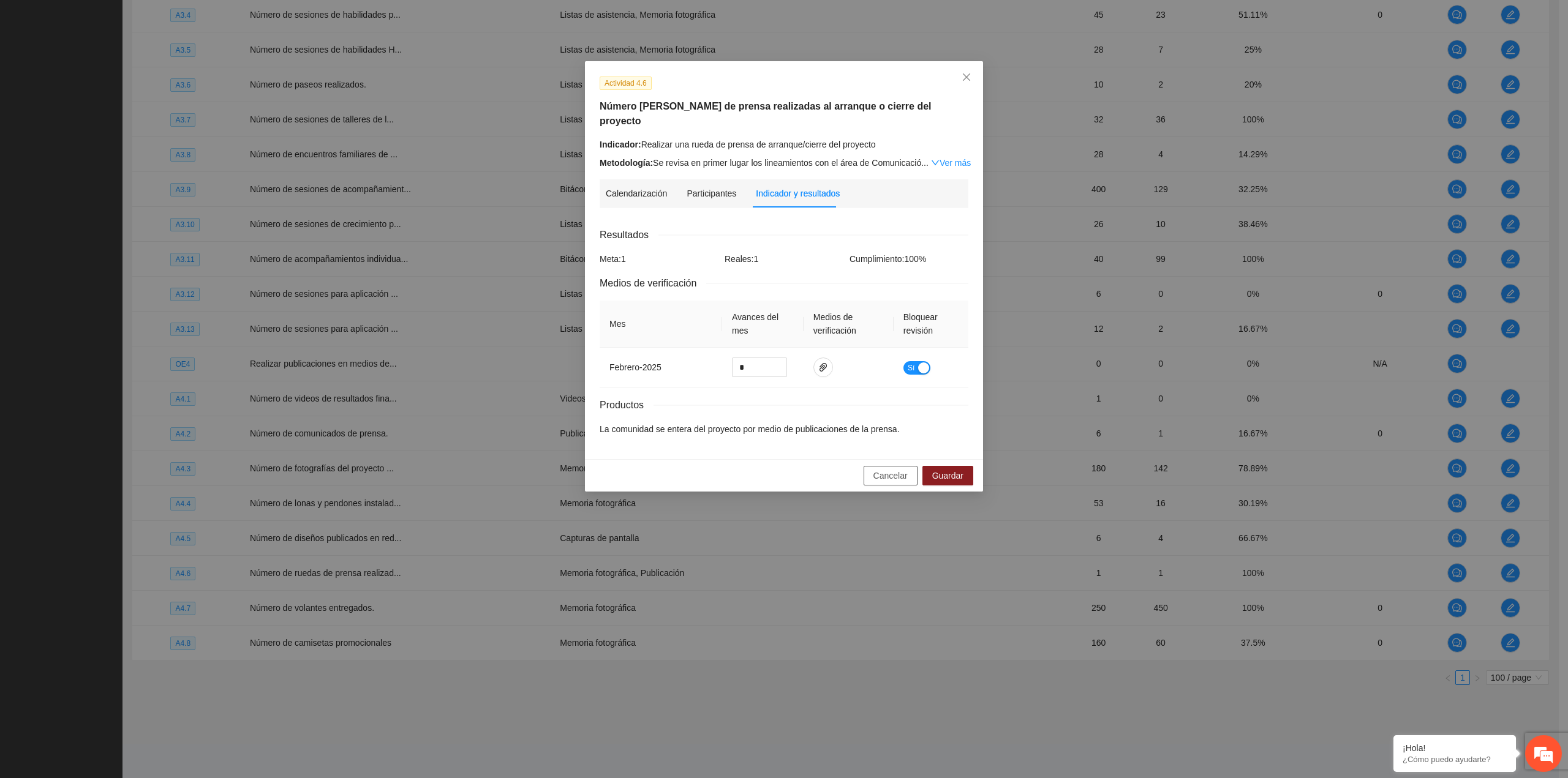
click at [874, 466] on button "Cancelar" at bounding box center [889, 475] width 54 height 20
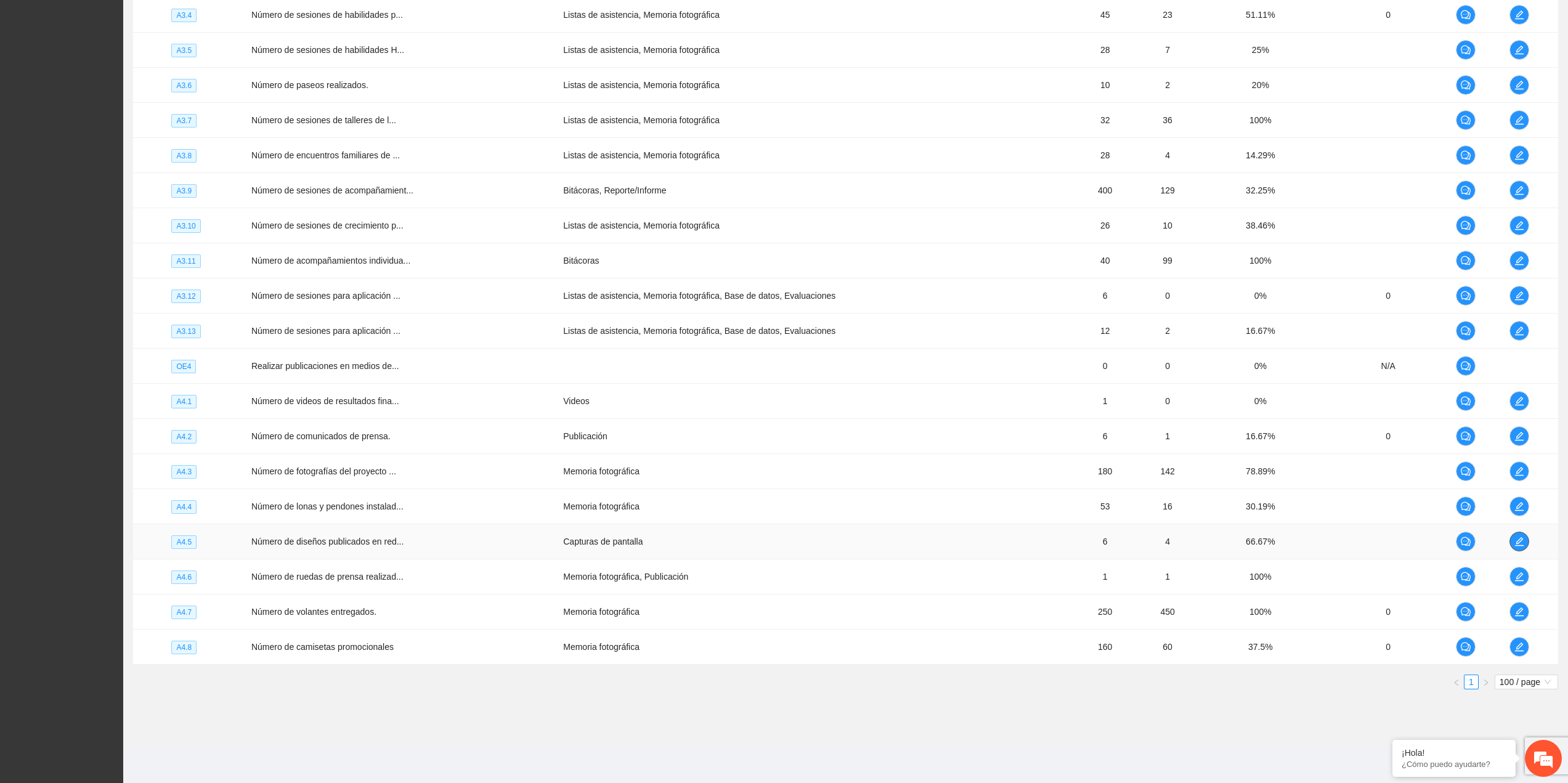
click at [1514, 544] on icon "edit" at bounding box center [1519, 542] width 9 height 9
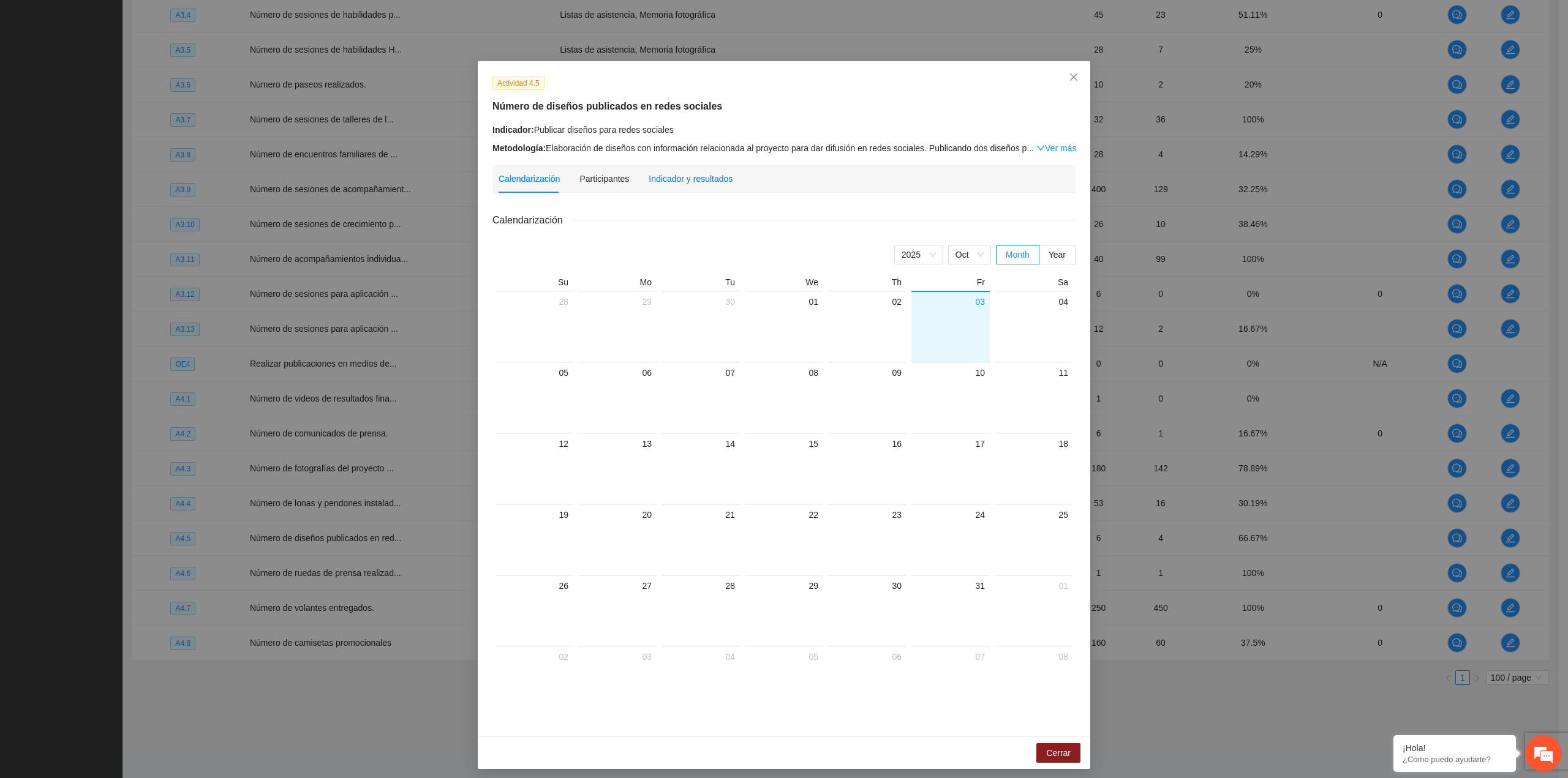
click at [662, 179] on div "Indicador y resultados" at bounding box center [690, 179] width 84 height 13
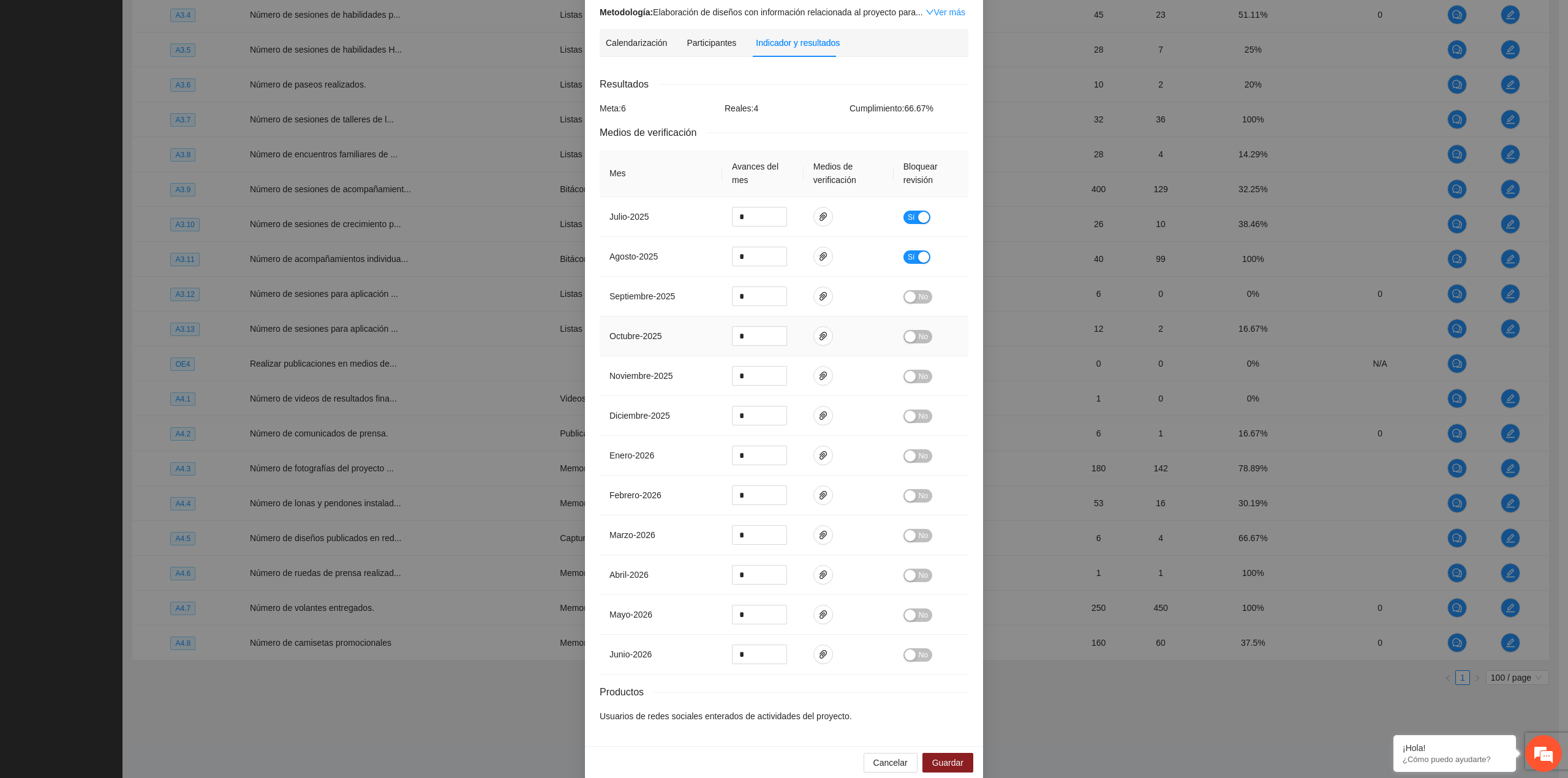
scroll to position [151, 0]
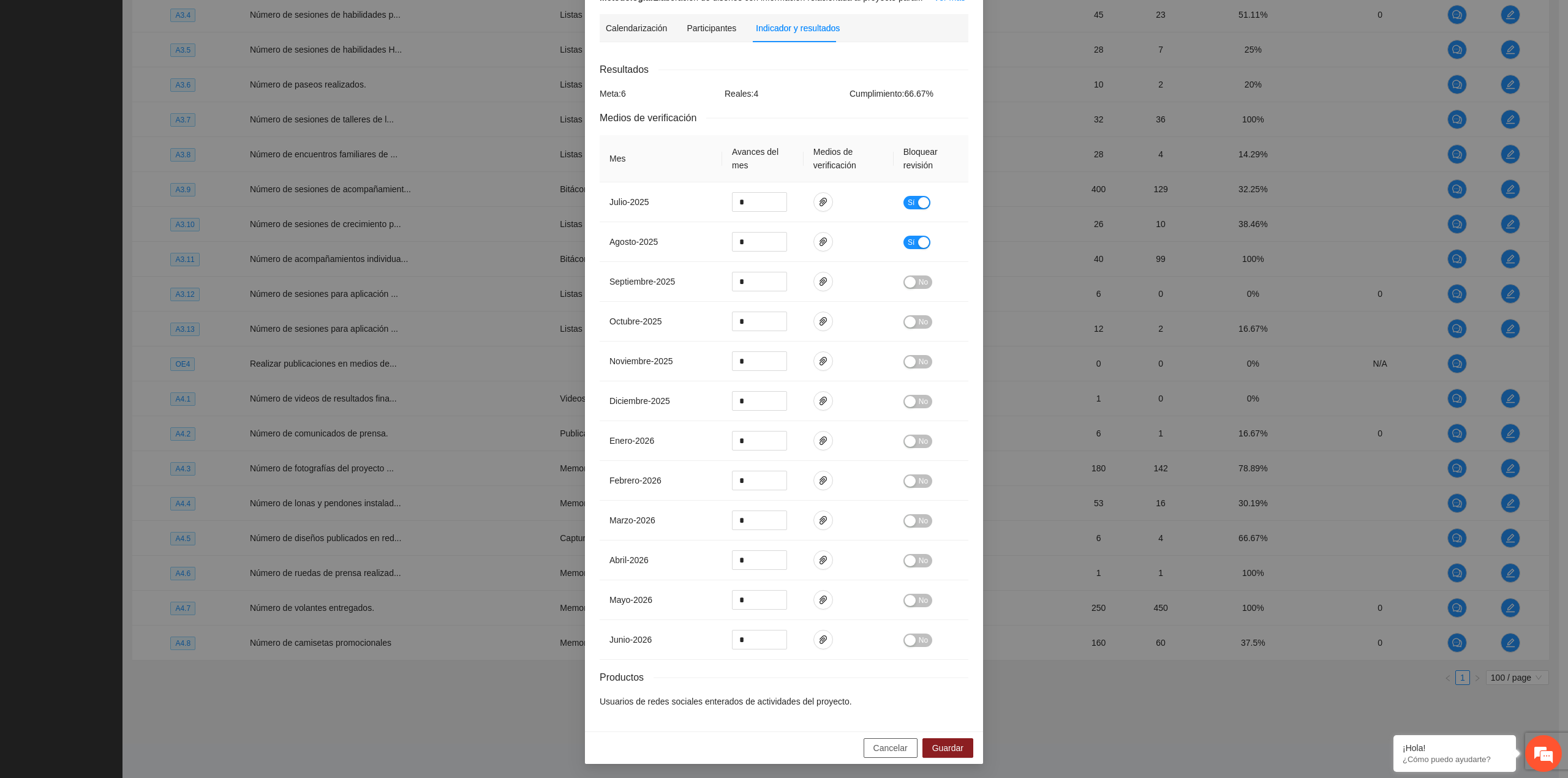
click at [883, 748] on span "Cancelar" at bounding box center [890, 748] width 34 height 13
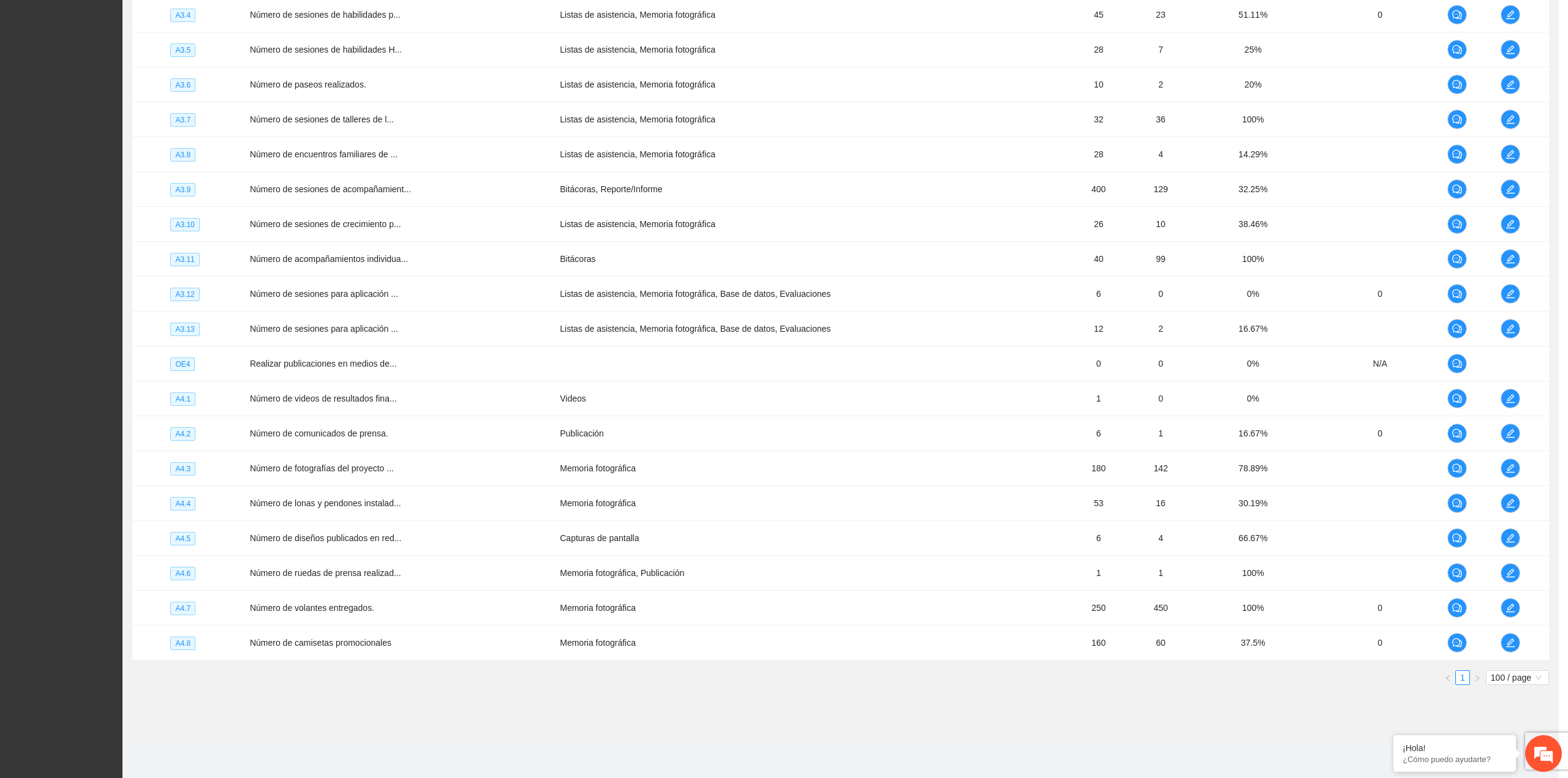
scroll to position [89, 0]
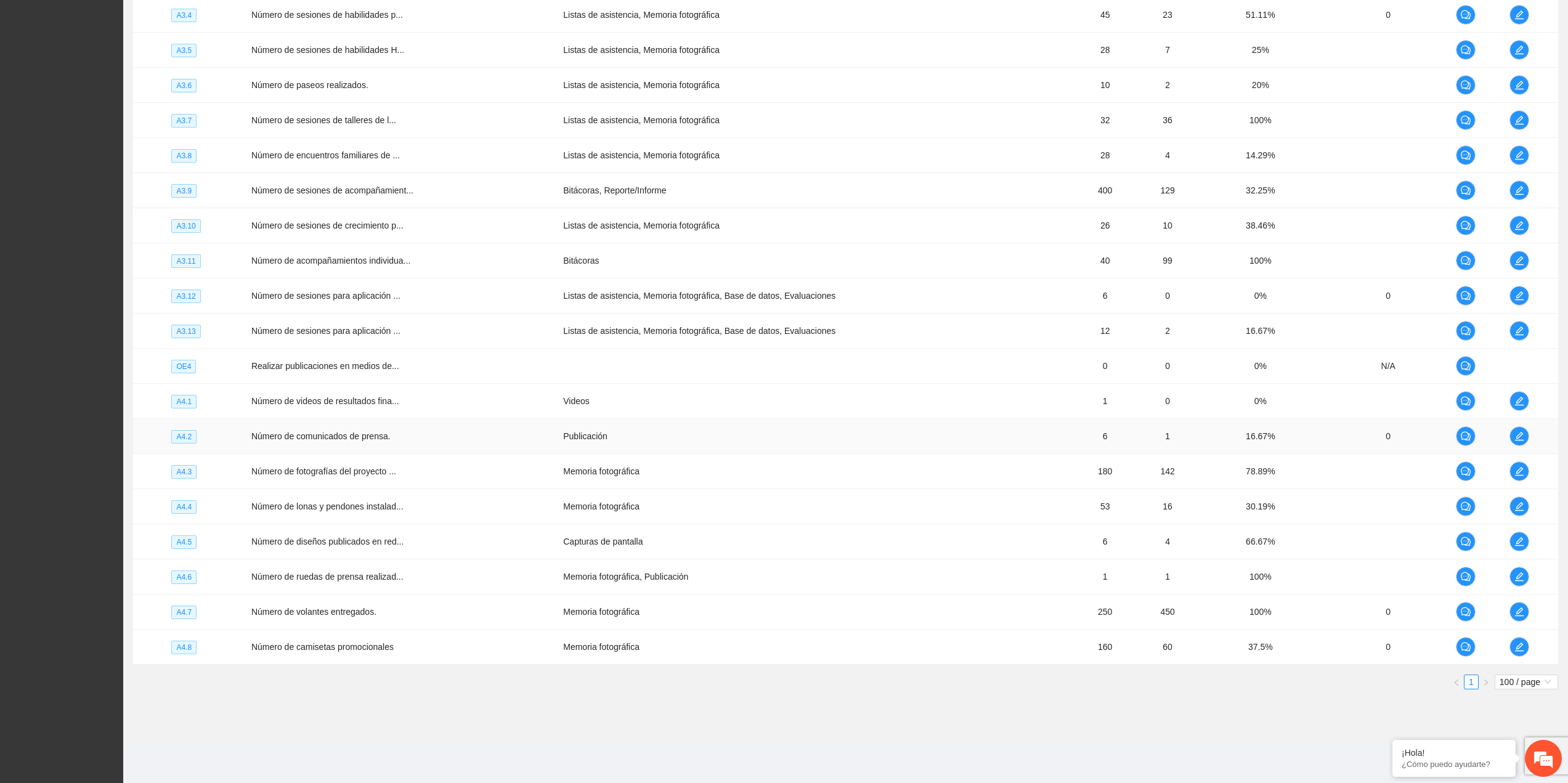
click at [409, 450] on td "Número de comunicados de prensa." at bounding box center [401, 436] width 312 height 35
click at [1530, 433] on td at bounding box center [1531, 436] width 54 height 35
click at [1524, 433] on span "edit" at bounding box center [1520, 436] width 19 height 9
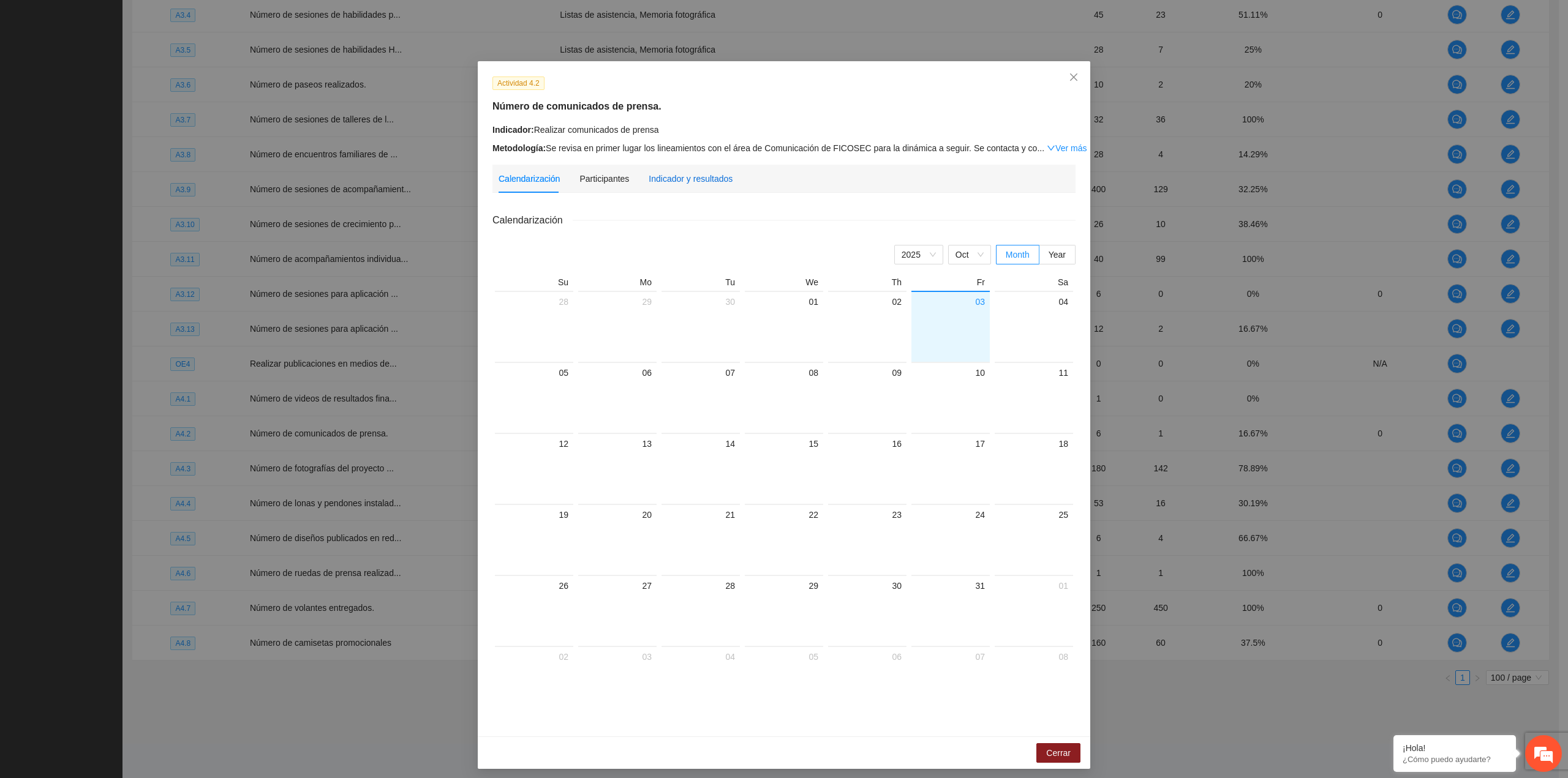
click at [672, 181] on div "Indicador y resultados" at bounding box center [690, 179] width 84 height 13
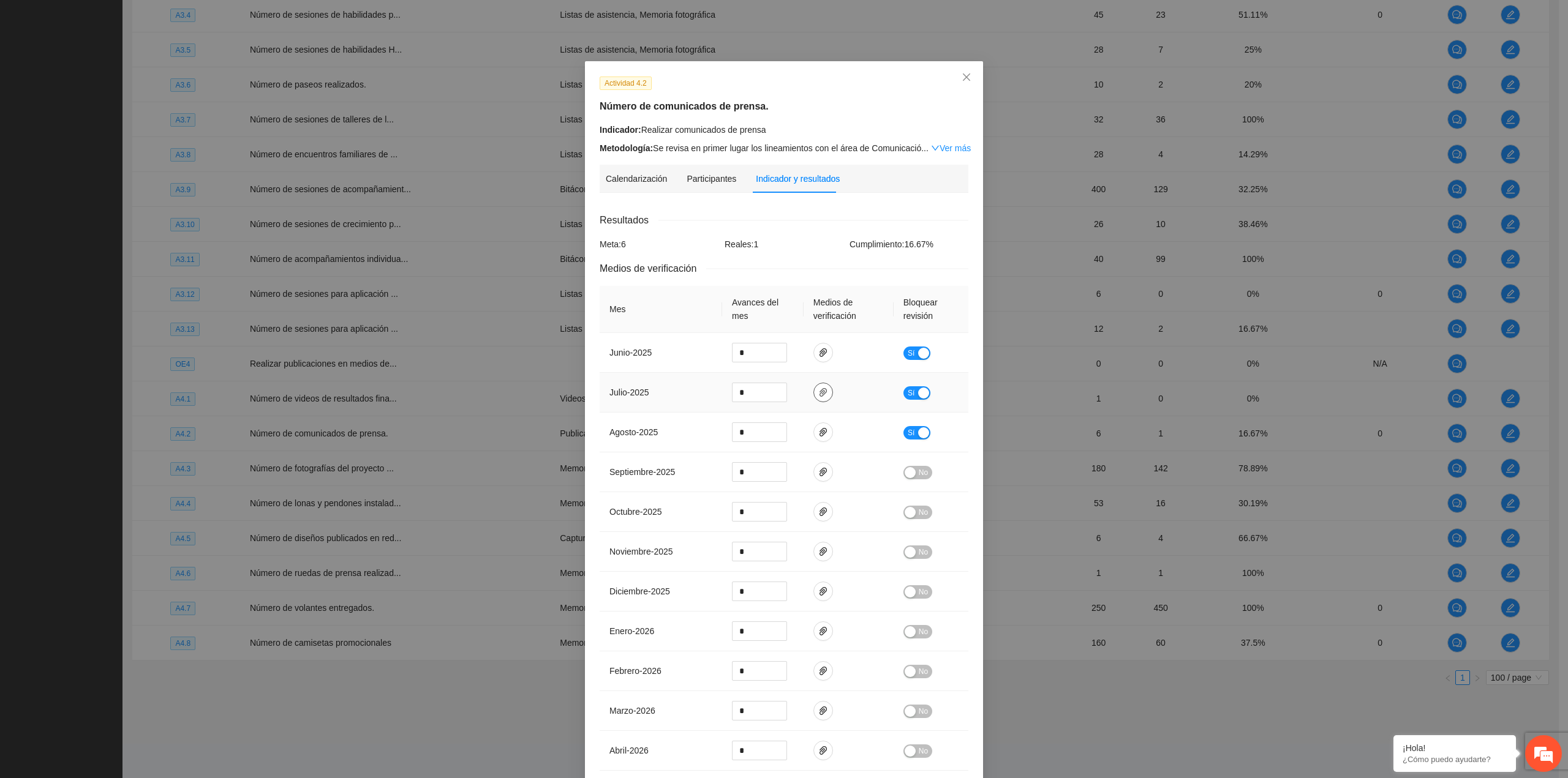
click at [826, 387] on td at bounding box center [849, 392] width 90 height 40
click at [818, 388] on icon "paper-clip" at bounding box center [823, 392] width 9 height 9
click at [775, 358] on link "WhatsApp Image [DATE] 3.55.47 PM.jpeg" at bounding box center [814, 357] width 160 height 13
type input "*"
click at [777, 401] on span "Decrease Value" at bounding box center [779, 396] width 13 height 11
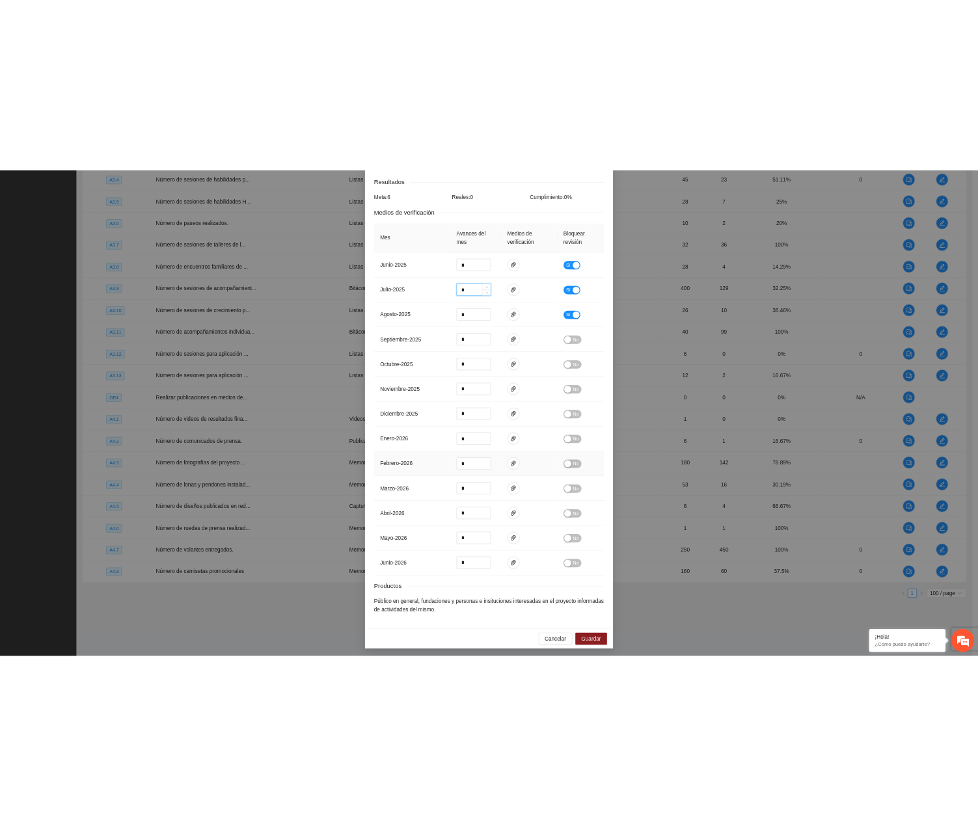
scroll to position [217, 0]
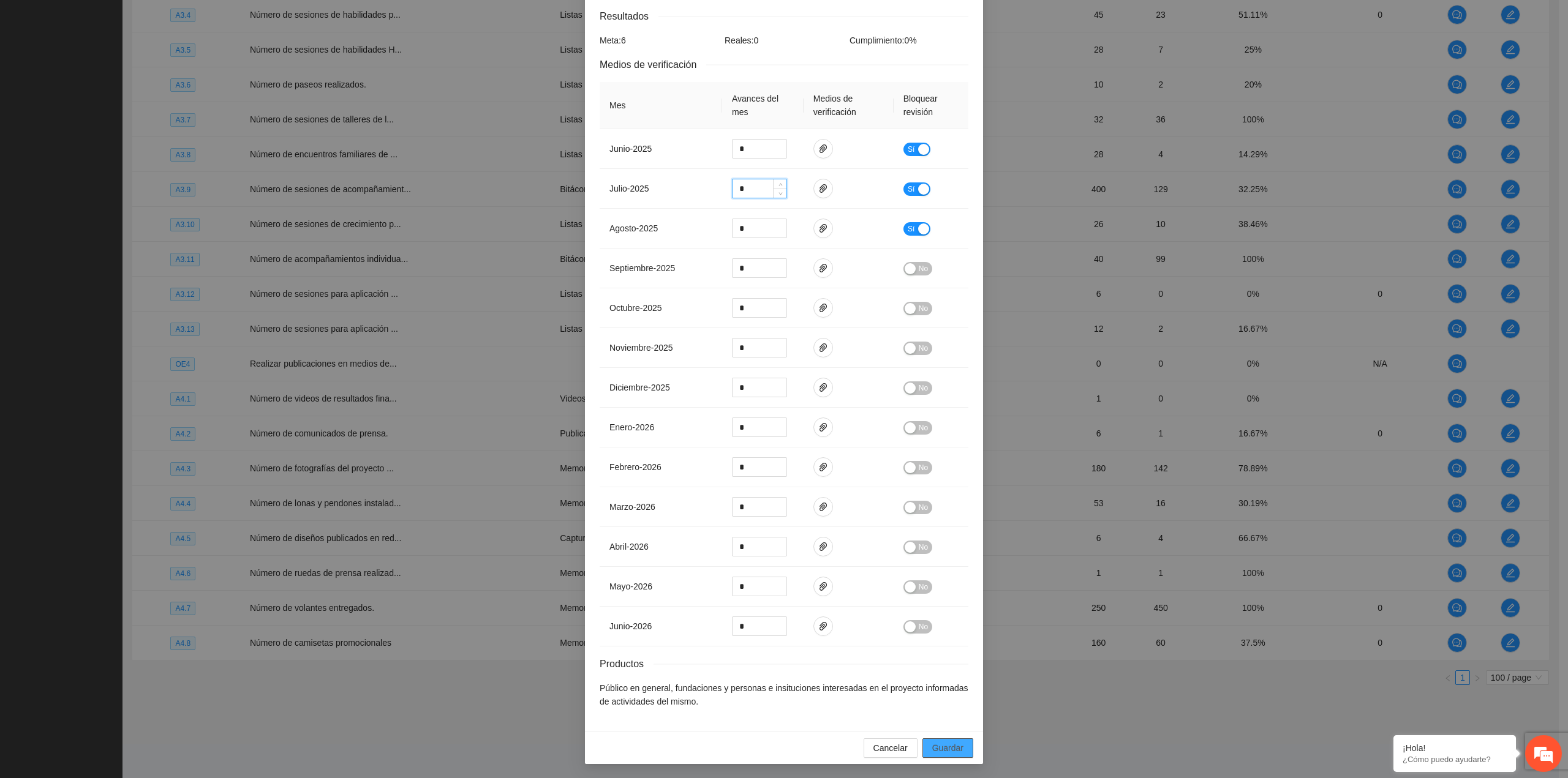
click at [932, 746] on span "Guardar" at bounding box center [947, 748] width 31 height 13
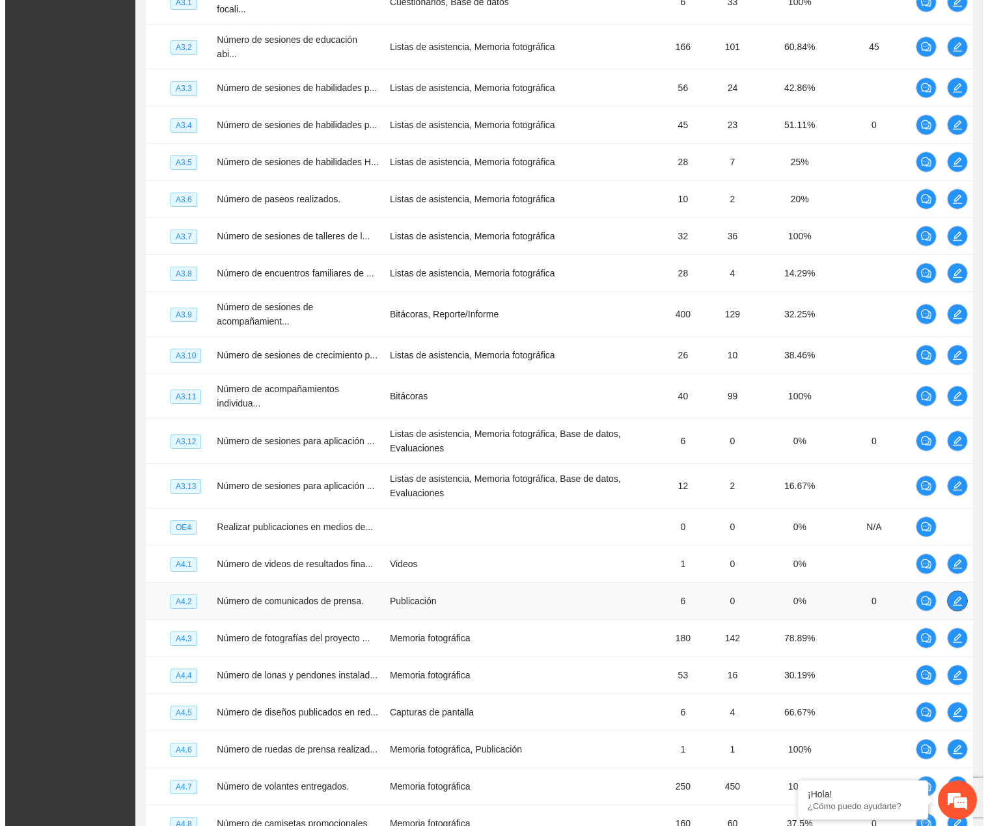
scroll to position [1787, 0]
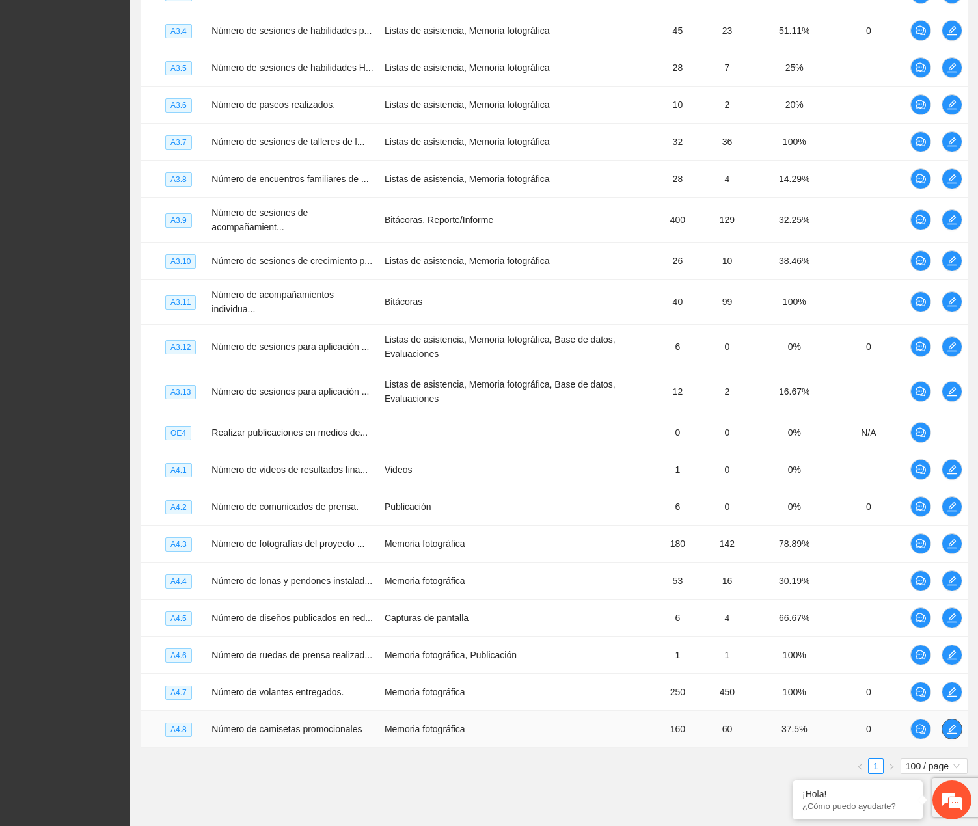
click at [945, 724] on span "edit" at bounding box center [952, 729] width 20 height 10
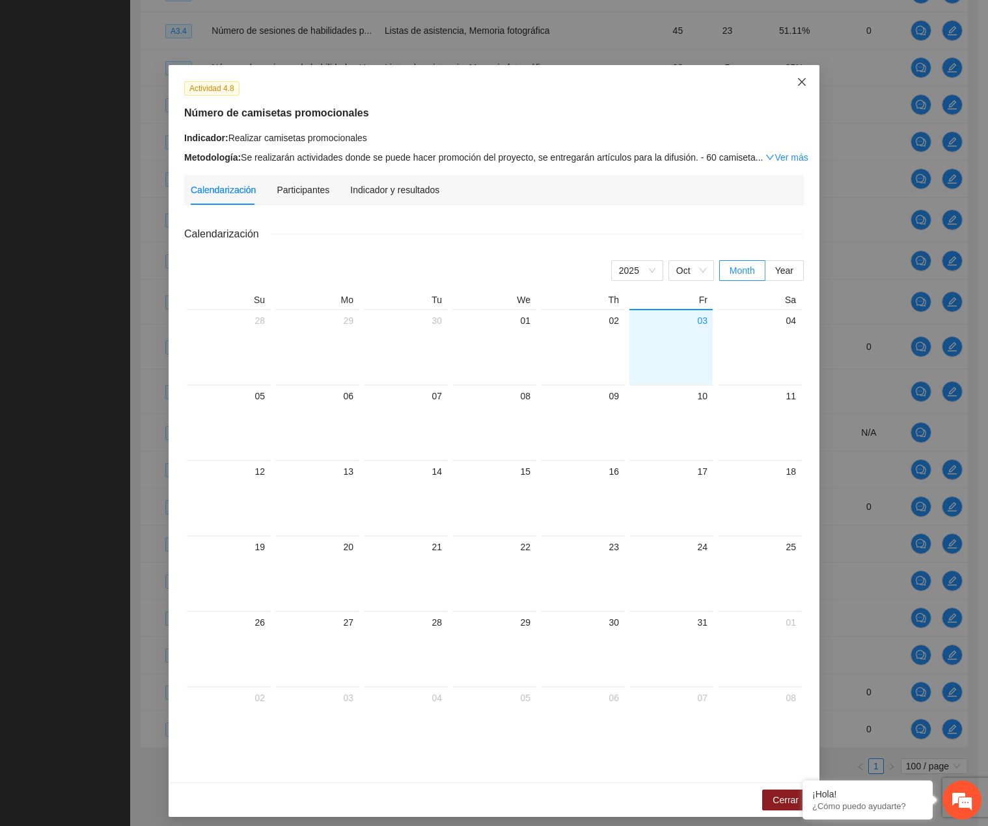
click at [796, 79] on icon "close" at bounding box center [801, 82] width 10 height 10
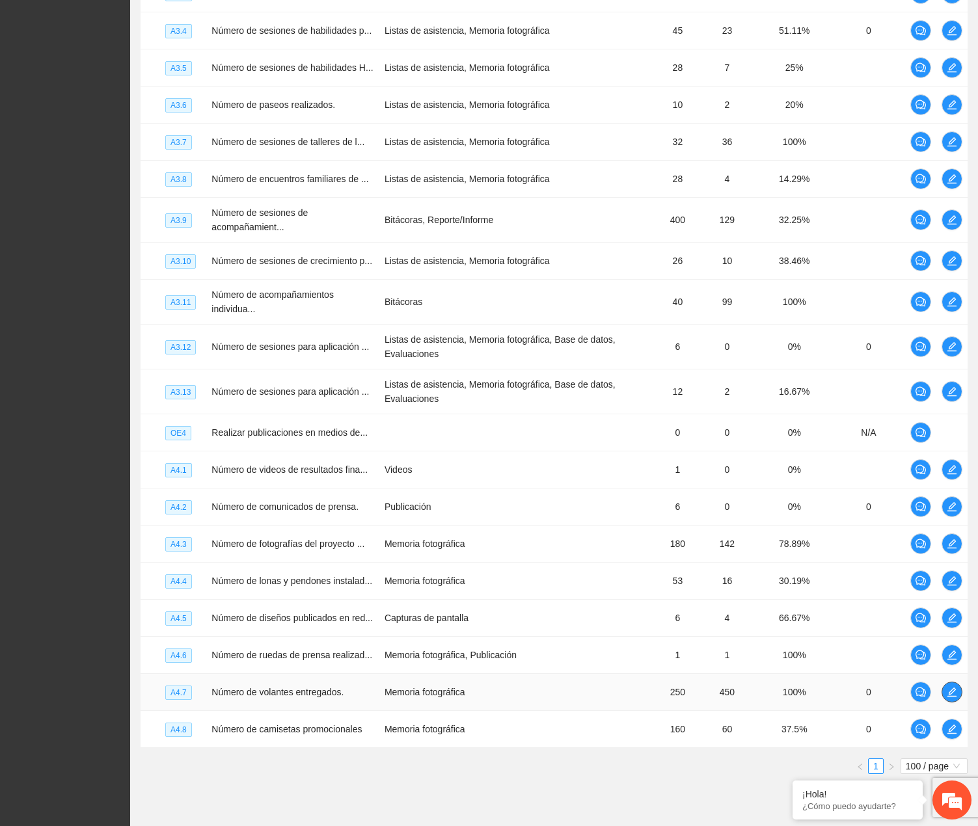
click at [958, 687] on span "edit" at bounding box center [952, 692] width 20 height 10
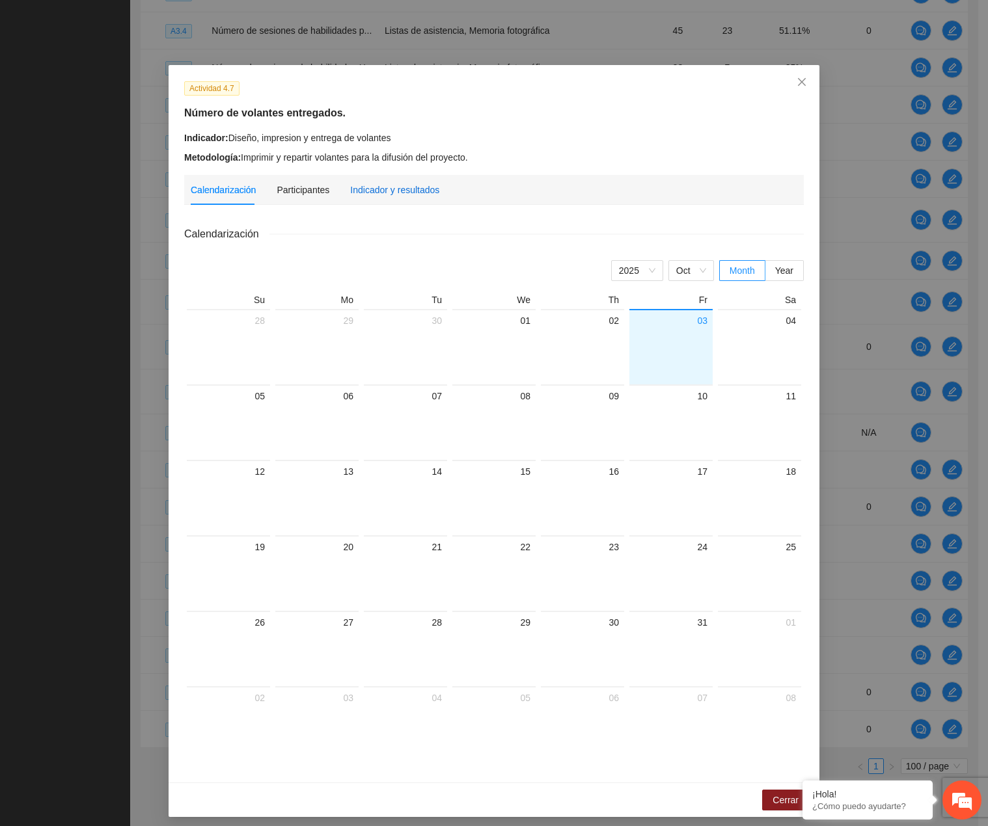
click at [381, 188] on div "Indicador y resultados" at bounding box center [394, 190] width 89 height 14
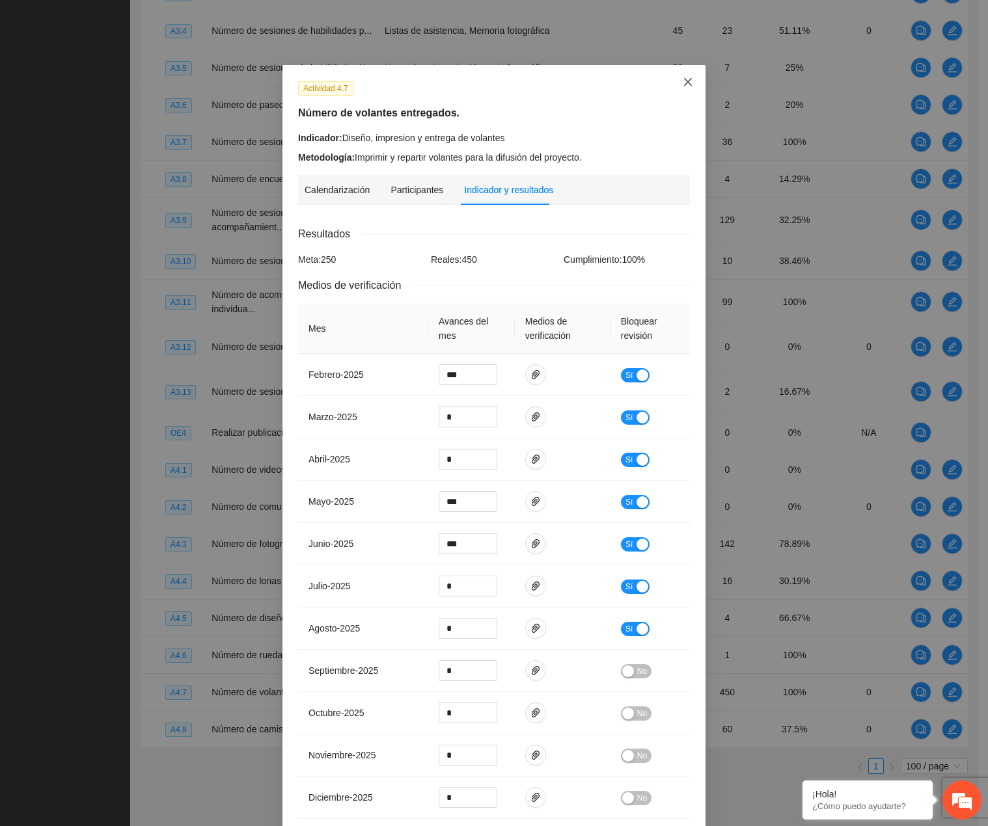
click at [685, 85] on icon "close" at bounding box center [688, 82] width 8 height 8
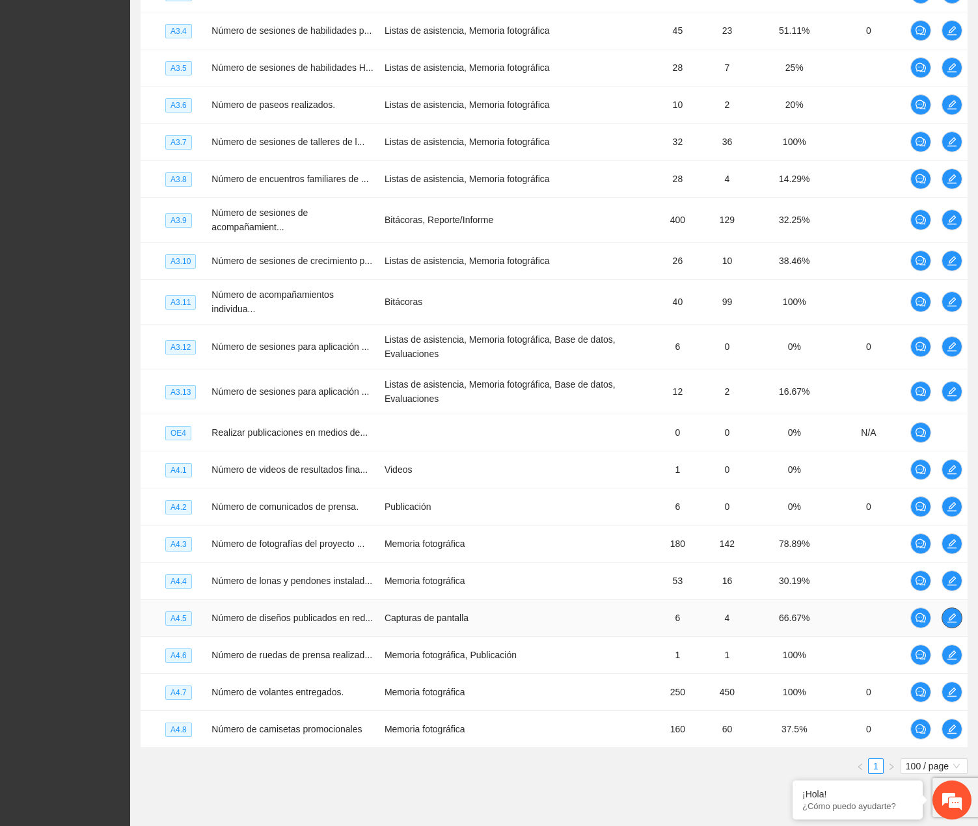
click at [944, 613] on span "edit" at bounding box center [952, 618] width 20 height 10
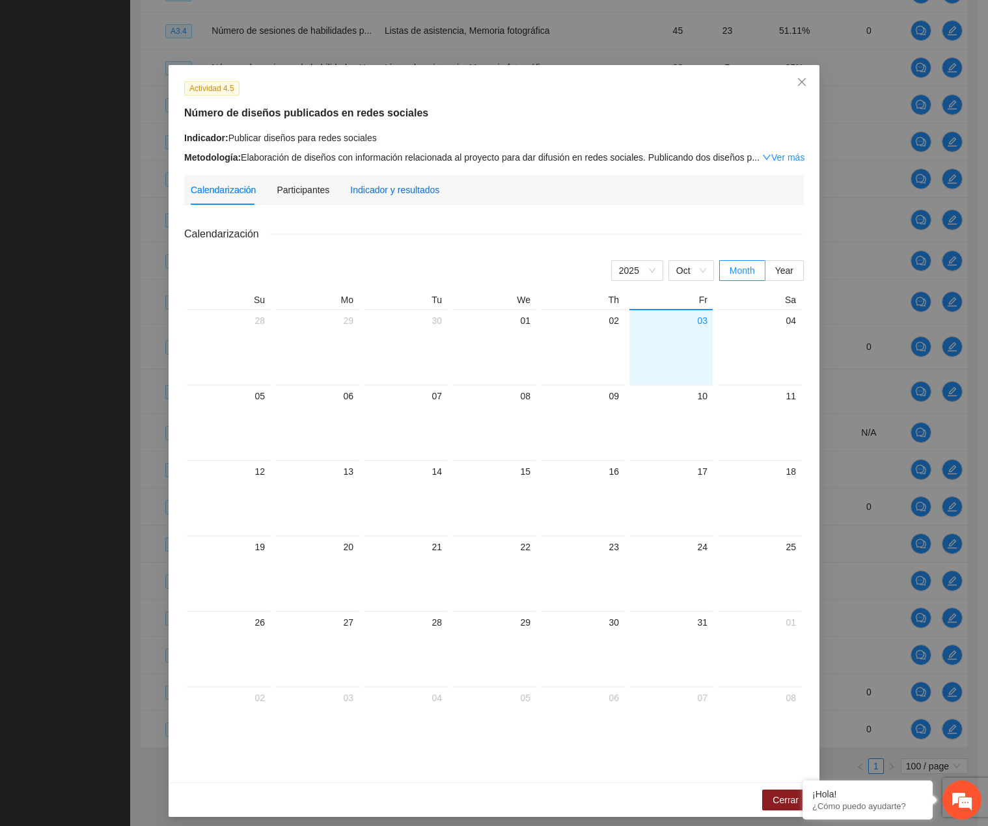
click at [407, 184] on div "Indicador y resultados" at bounding box center [394, 190] width 89 height 14
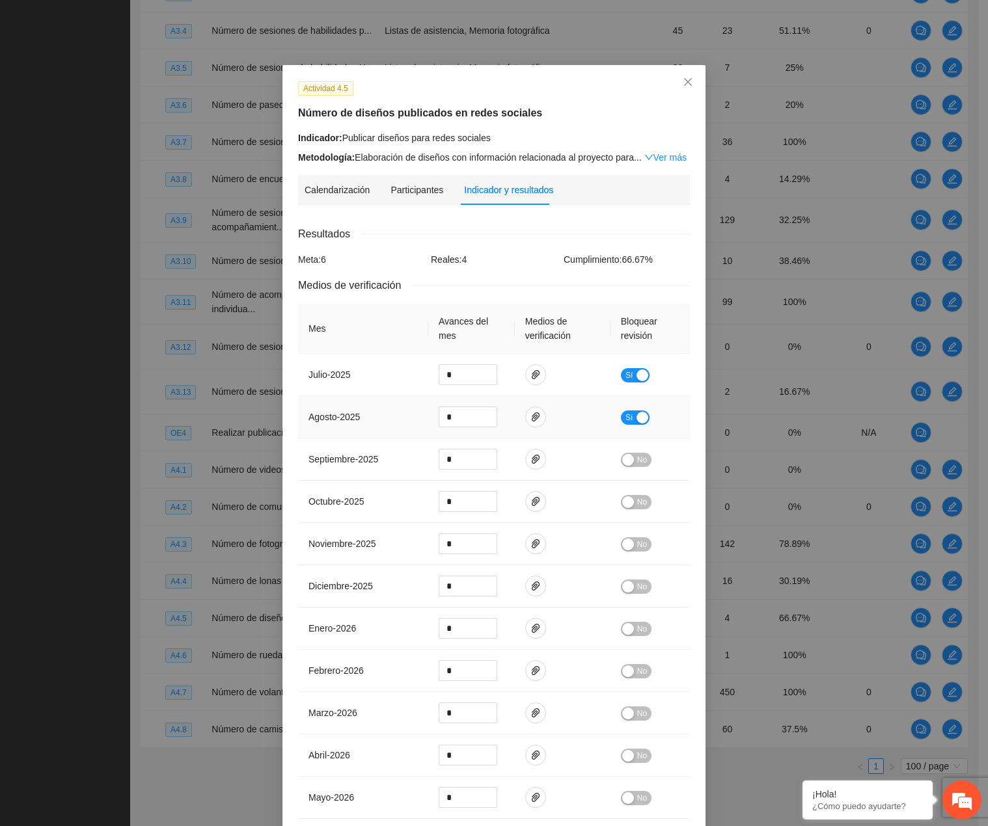
scroll to position [65, 0]
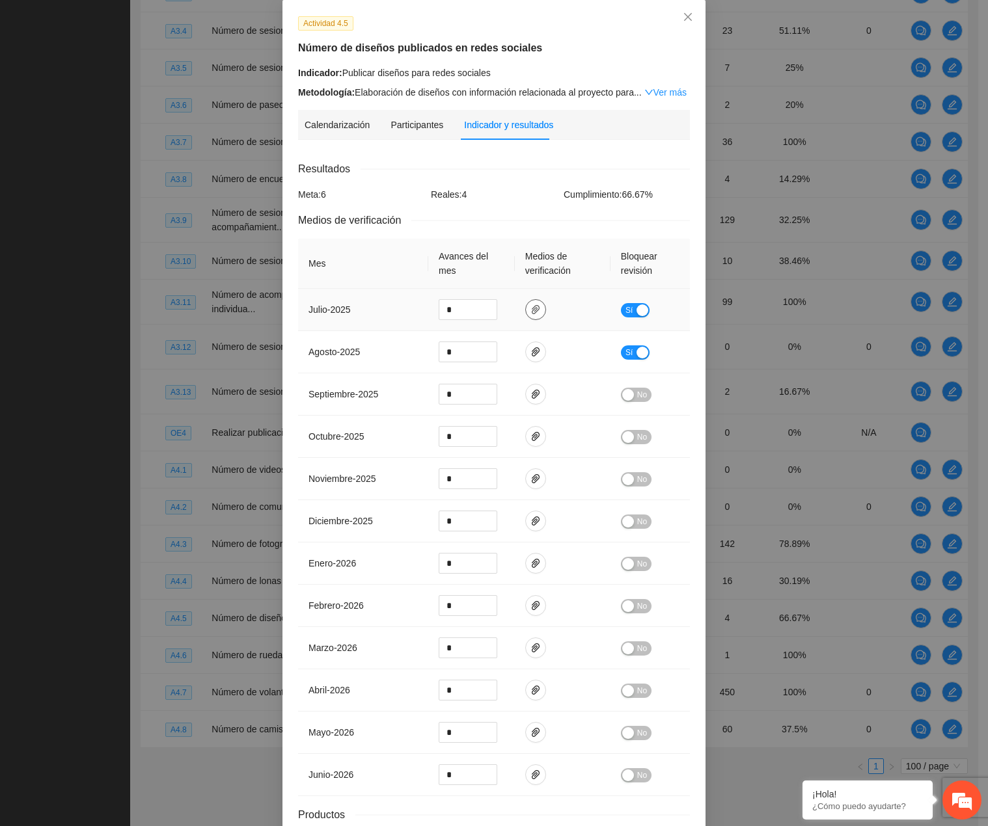
click at [530, 305] on icon "paper-clip" at bounding box center [535, 310] width 10 height 10
click at [493, 276] on link "redesociales.zip" at bounding box center [526, 271] width 170 height 14
click at [675, 27] on span "Close" at bounding box center [687, 17] width 35 height 35
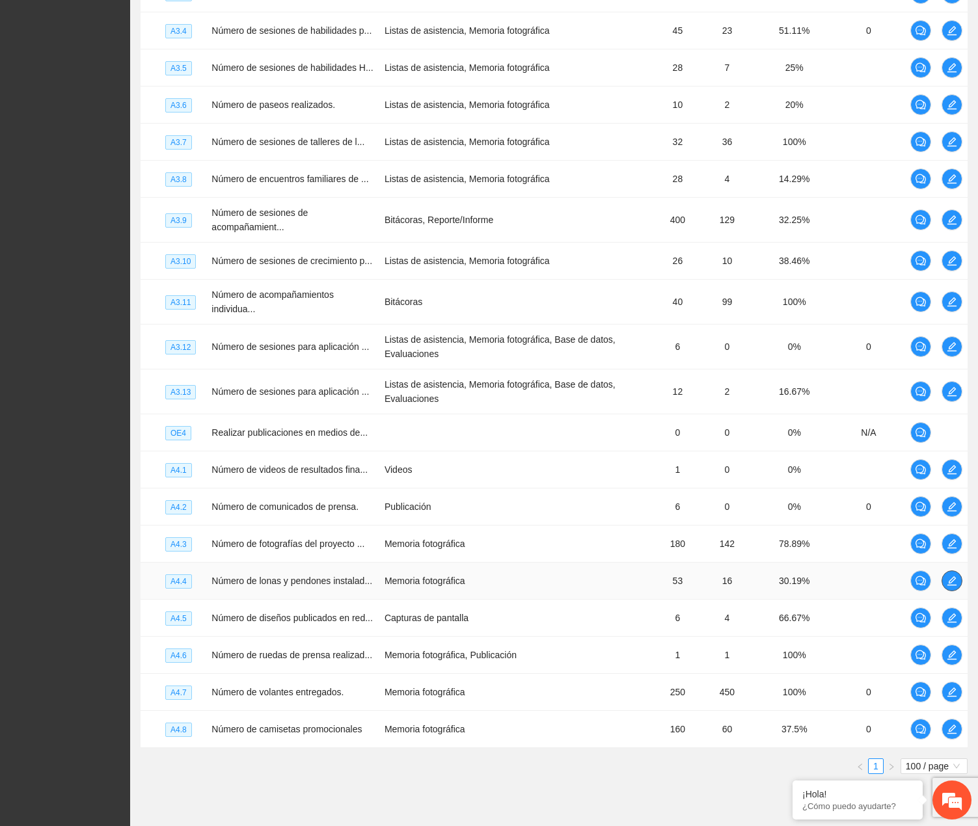
click at [960, 576] on span "edit" at bounding box center [952, 581] width 20 height 10
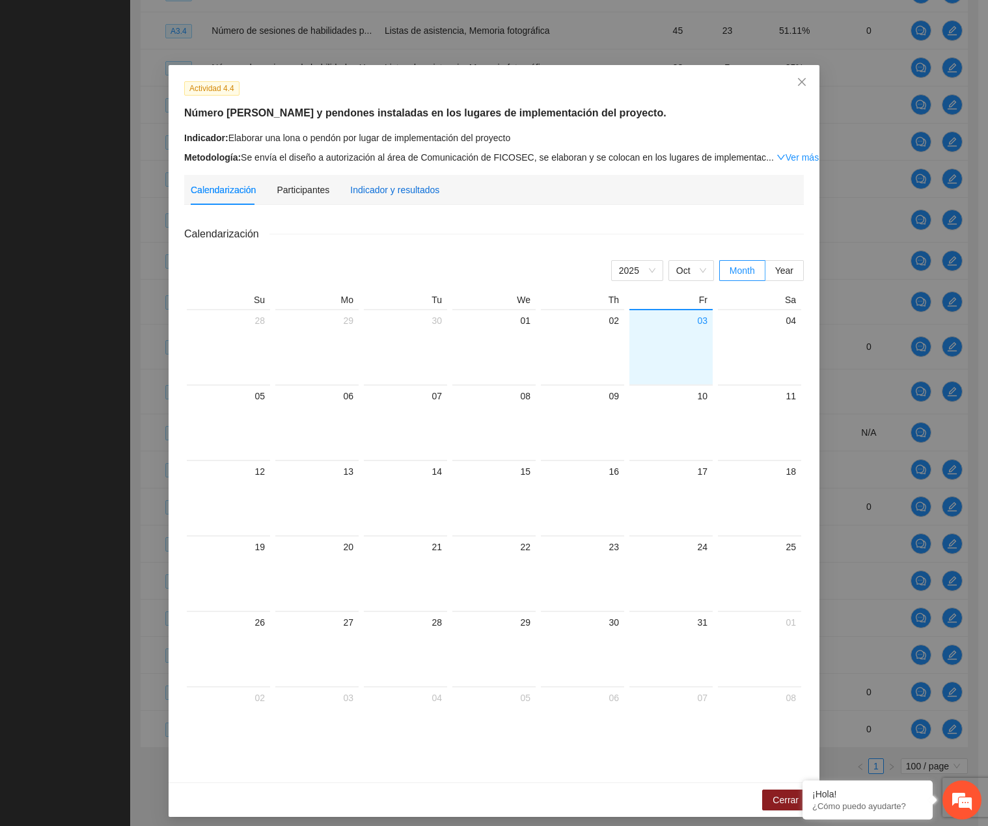
click at [409, 193] on div "Indicador y resultados" at bounding box center [394, 190] width 89 height 14
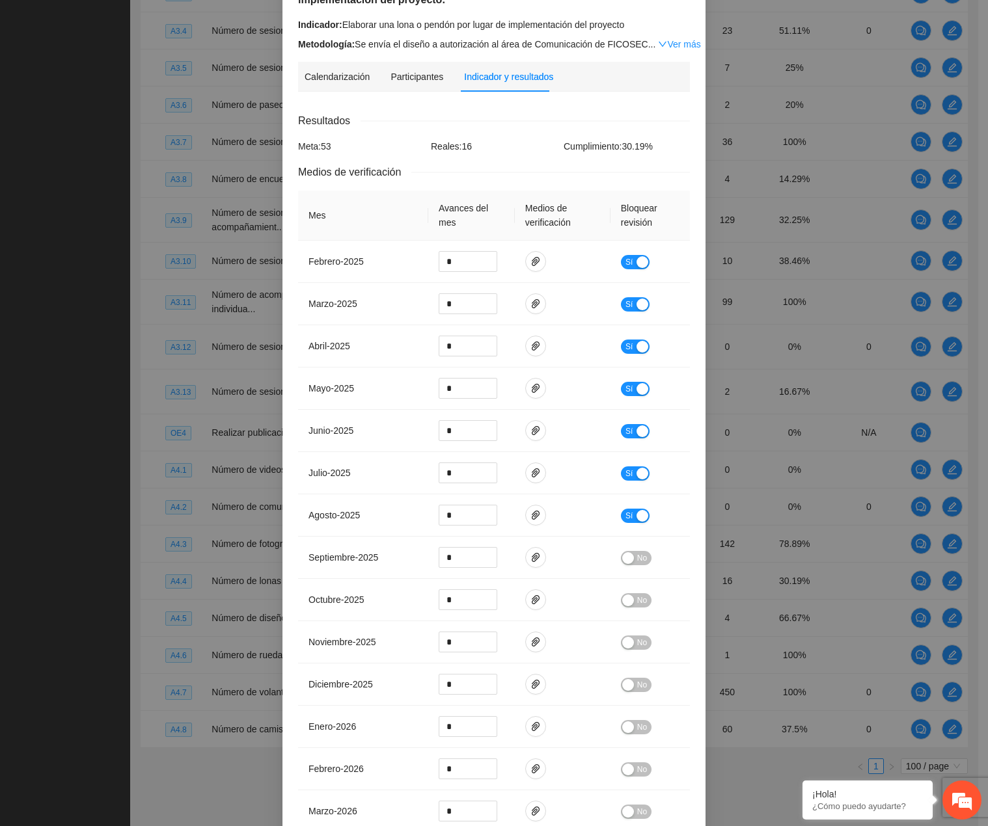
scroll to position [0, 0]
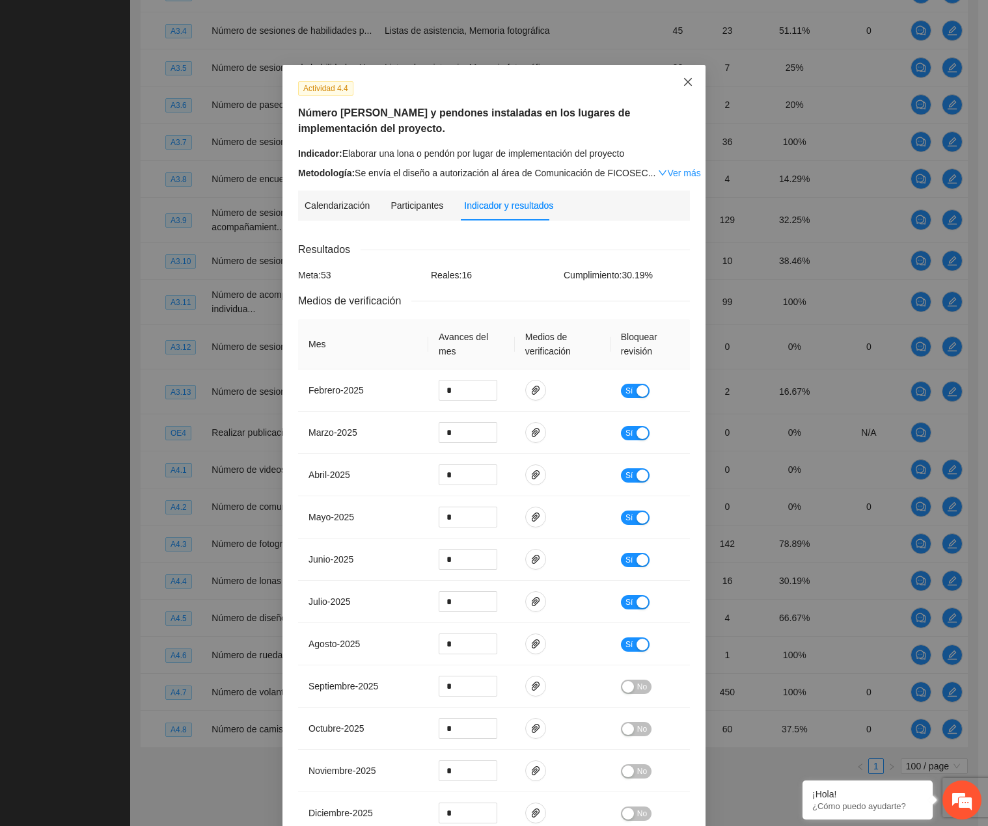
click at [685, 67] on span "Close" at bounding box center [687, 82] width 35 height 35
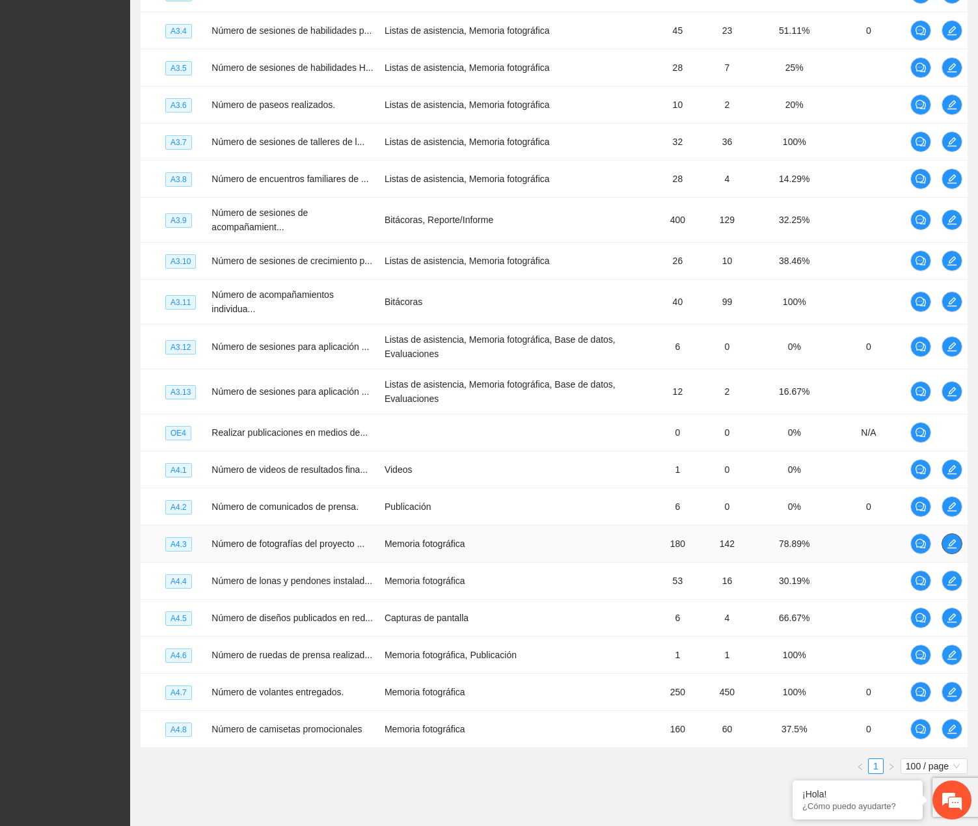
click at [957, 539] on icon "edit" at bounding box center [952, 544] width 10 height 10
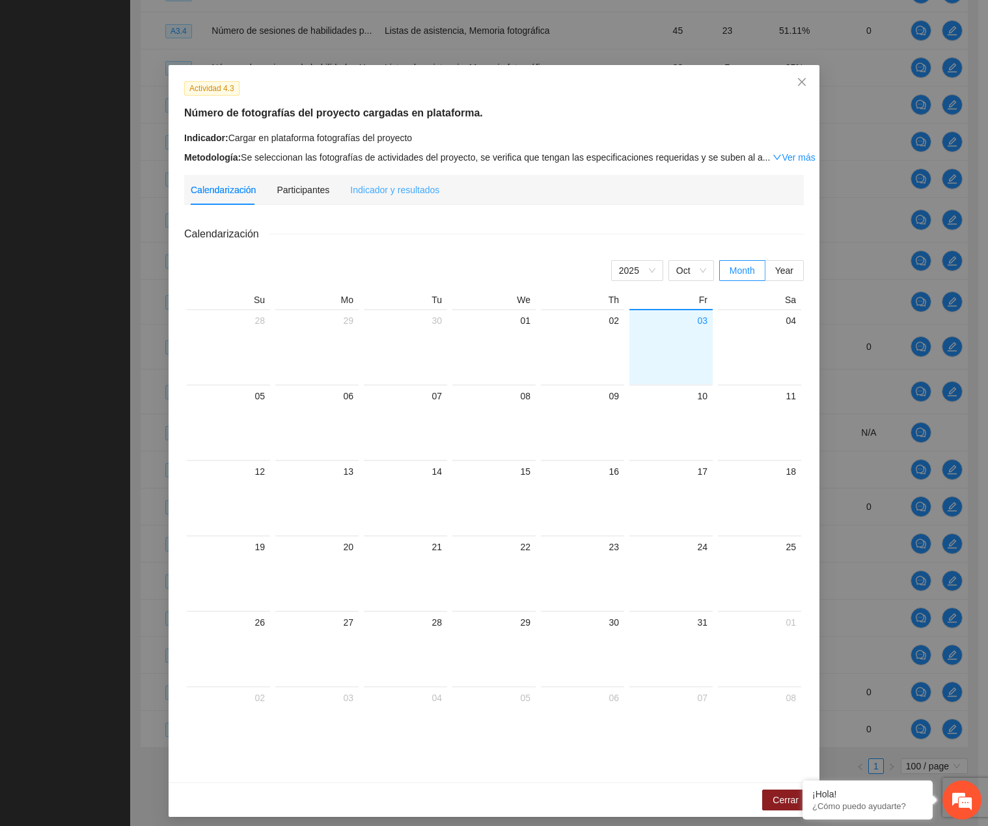
click at [387, 176] on div "Indicador y resultados" at bounding box center [394, 190] width 89 height 30
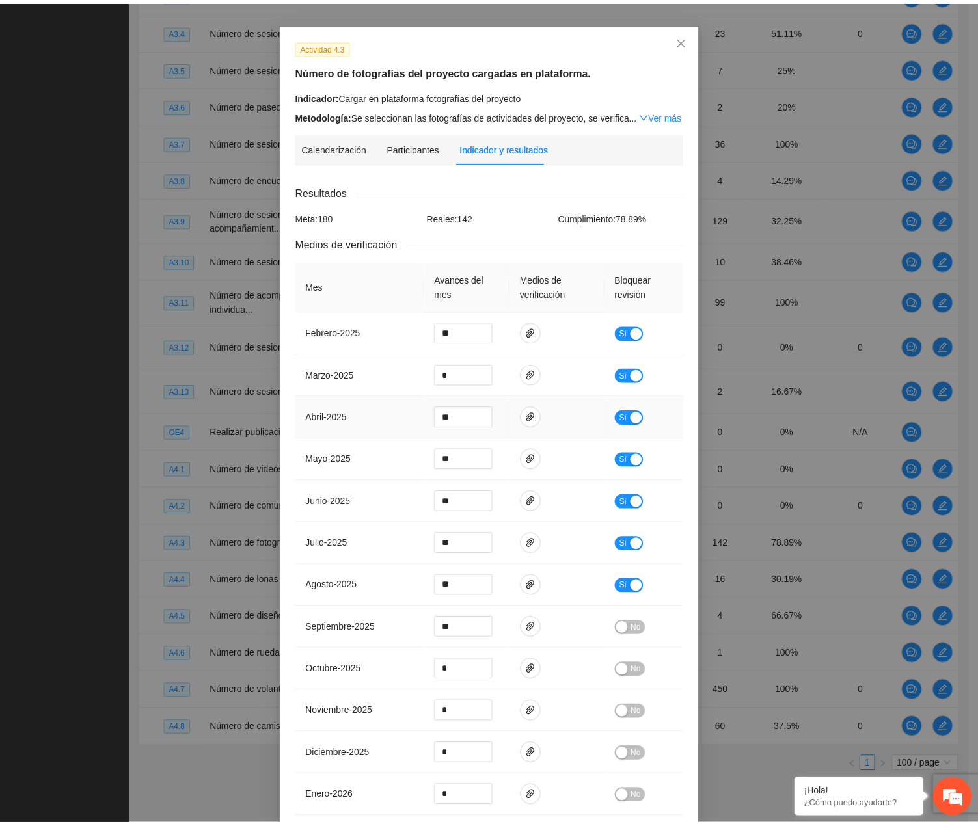
scroll to position [65, 0]
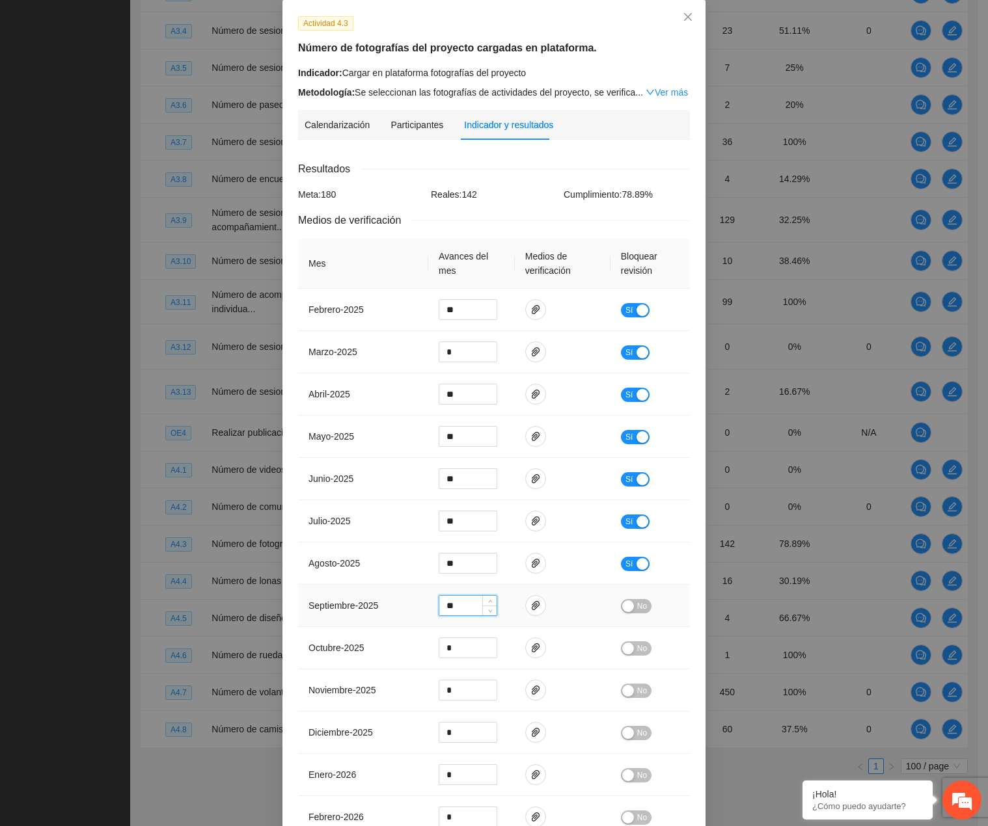
drag, startPoint x: 465, startPoint y: 606, endPoint x: 402, endPoint y: 604, distance: 63.1
click at [403, 604] on tr "septiembre - 2025 ** No" at bounding box center [494, 606] width 392 height 42
click at [770, 797] on div "Actividad 4.3 Número de fotografías del proyecto cargadas en plataforma. Indica…" at bounding box center [494, 413] width 988 height 826
click at [680, 26] on span "Close" at bounding box center [687, 17] width 35 height 35
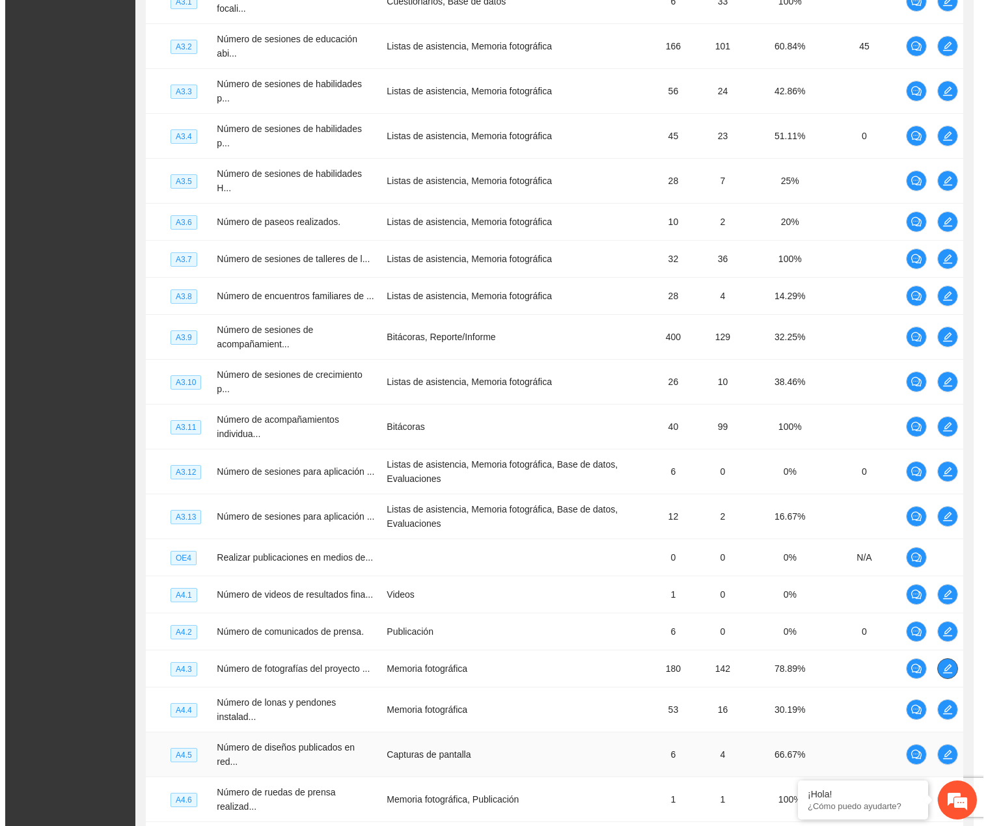
scroll to position [0, 0]
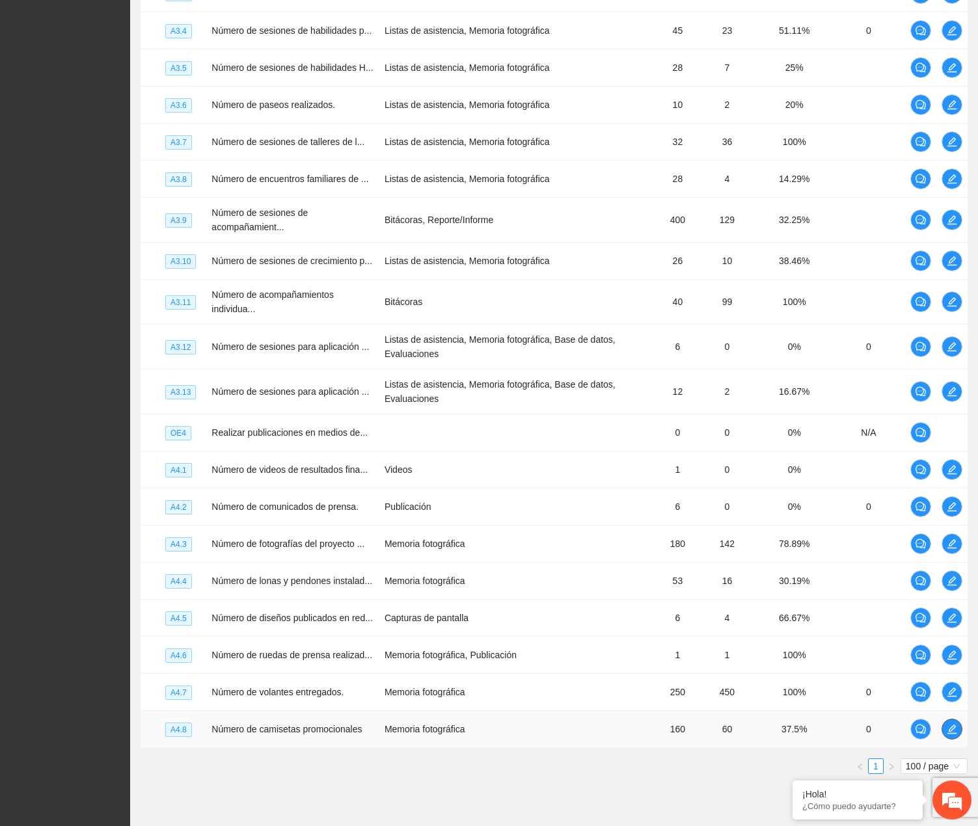
click at [945, 724] on span "edit" at bounding box center [952, 729] width 20 height 10
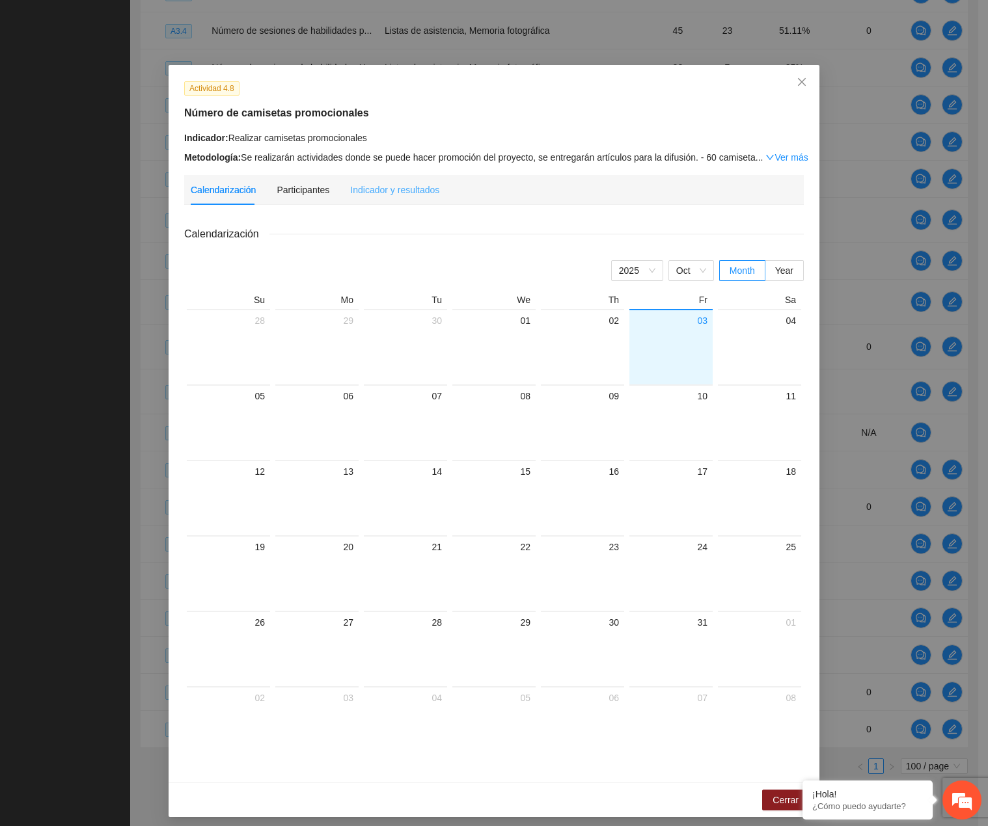
click at [407, 199] on div "Indicador y resultados" at bounding box center [394, 190] width 89 height 30
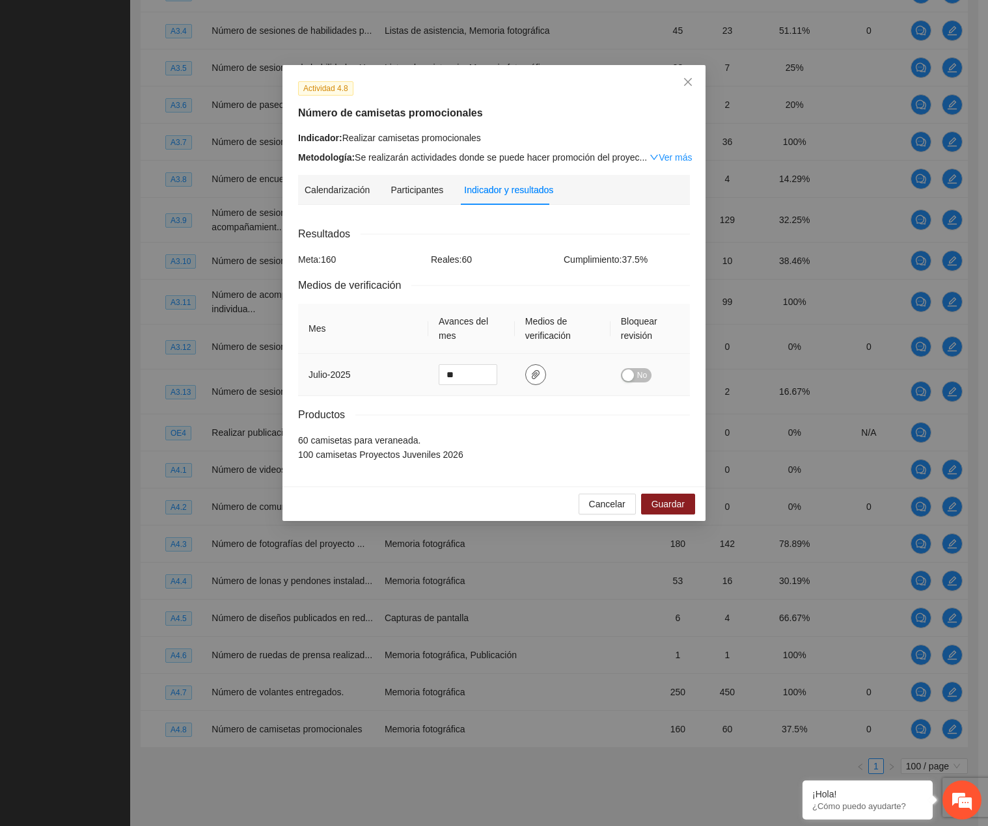
click at [529, 375] on span "paper-clip" at bounding box center [536, 375] width 20 height 10
click at [512, 345] on div "Adjuntar documento playerasveraneada.zip" at bounding box center [534, 318] width 216 height 65
click at [511, 338] on link "playerasveraneada.zip" at bounding box center [531, 336] width 170 height 14
